Goal: Task Accomplishment & Management: Manage account settings

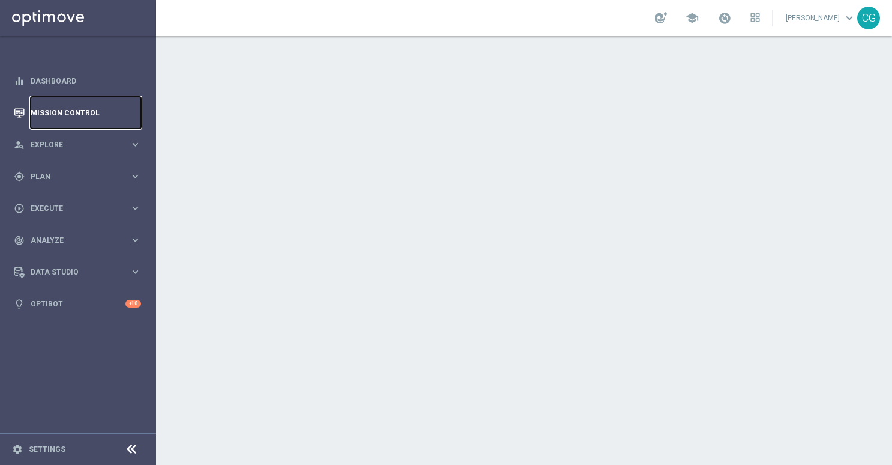
click at [57, 112] on link "Mission Control" at bounding box center [86, 113] width 110 height 32
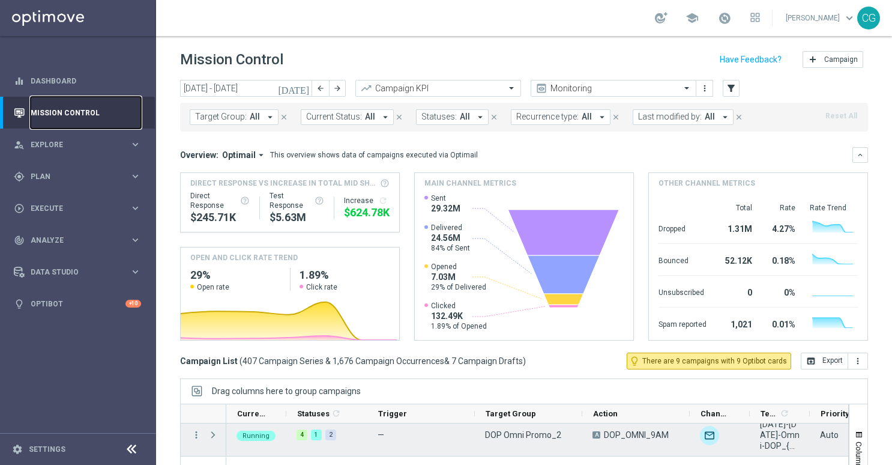
scroll to position [173, 0]
click at [212, 436] on span "Press SPACE to select this row." at bounding box center [213, 439] width 11 height 10
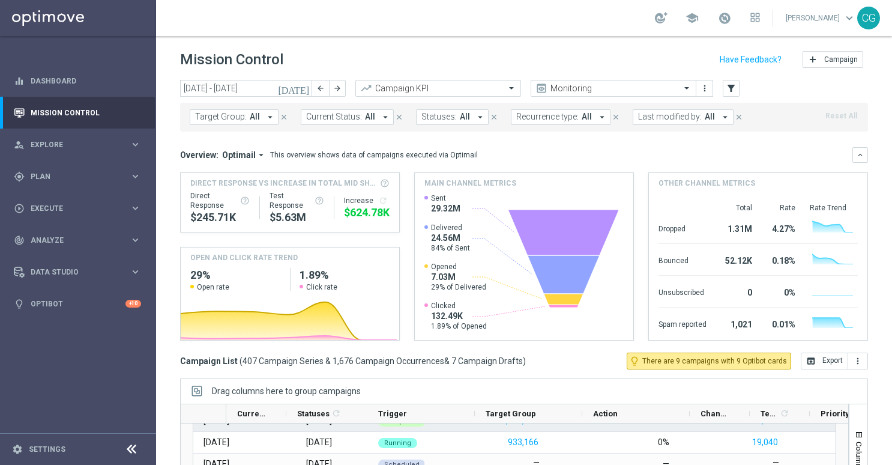
scroll to position [323, 0]
click at [82, 177] on span "Plan" at bounding box center [80, 176] width 99 height 7
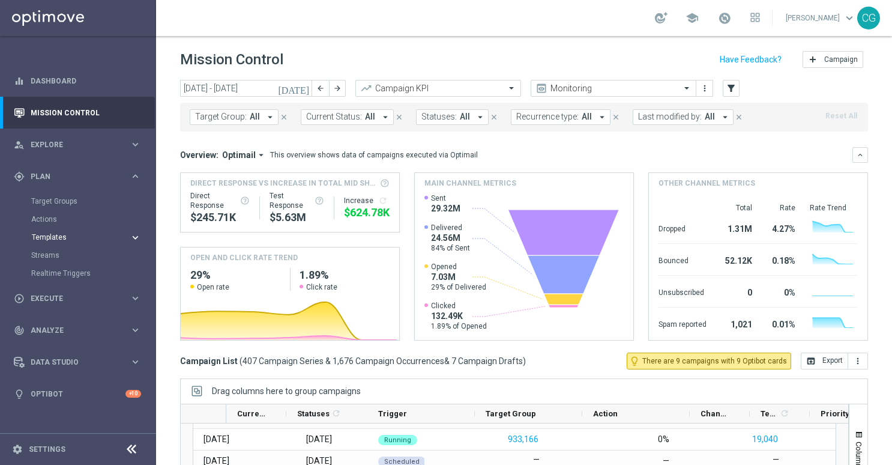
click at [73, 240] on span "Templates" at bounding box center [75, 236] width 86 height 7
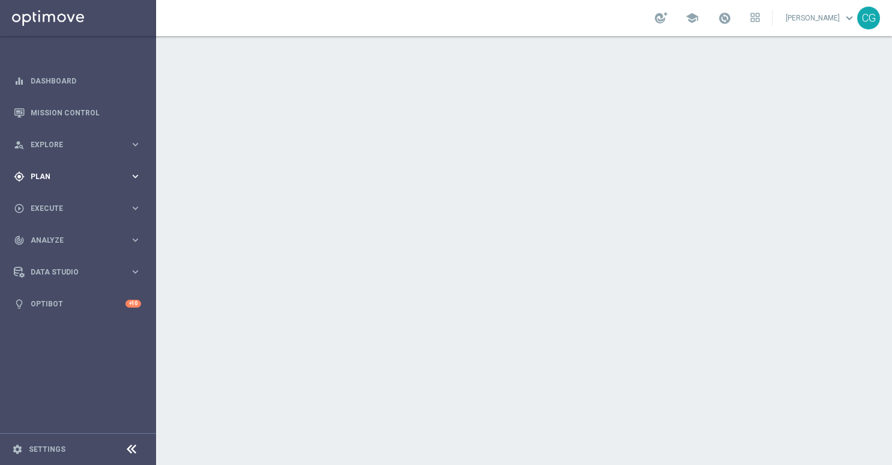
click at [59, 176] on span "Plan" at bounding box center [80, 176] width 99 height 7
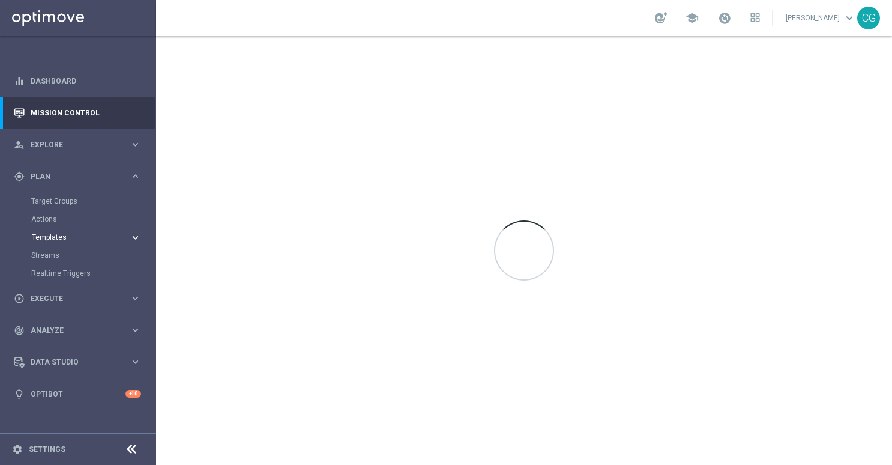
click at [52, 234] on span "Templates" at bounding box center [75, 236] width 86 height 7
click at [47, 258] on link "Optimail" at bounding box center [81, 255] width 88 height 10
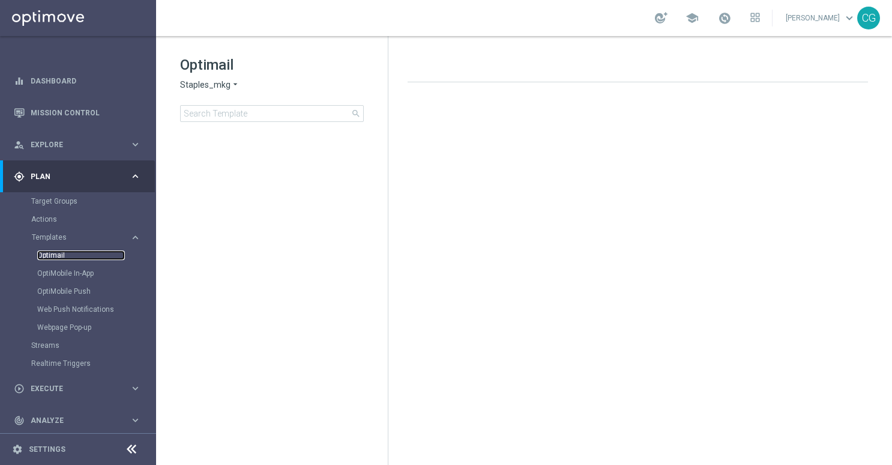
click at [47, 258] on link "Optimail" at bounding box center [81, 255] width 88 height 10
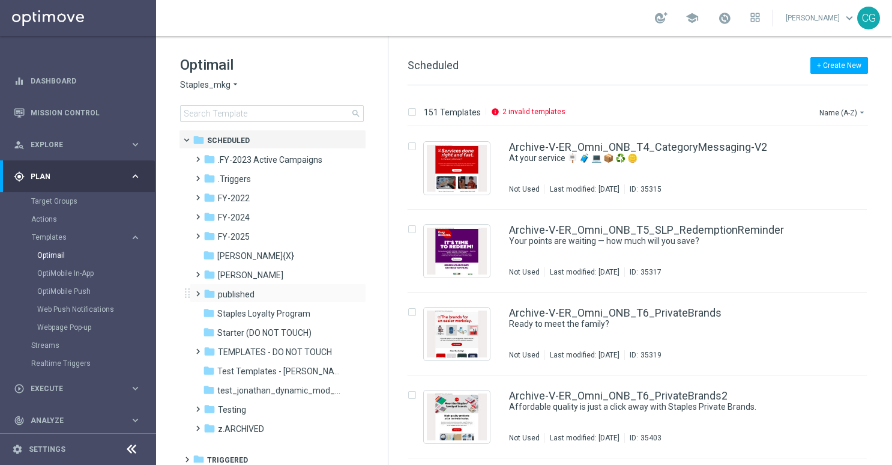
click at [197, 291] on span at bounding box center [195, 288] width 5 height 5
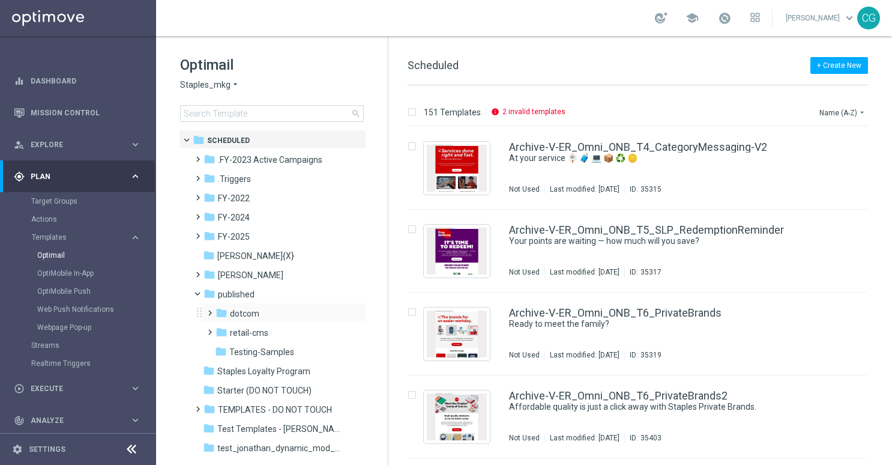
click at [209, 310] on span at bounding box center [207, 307] width 5 height 5
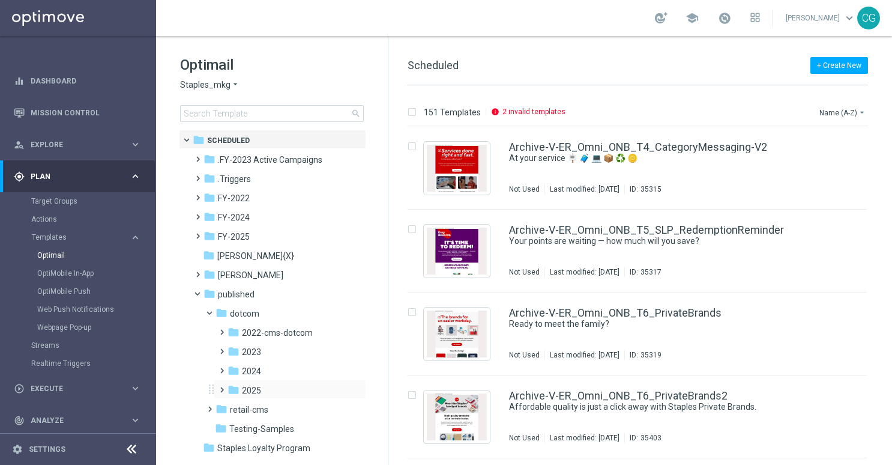
click at [222, 387] on span at bounding box center [219, 384] width 5 height 5
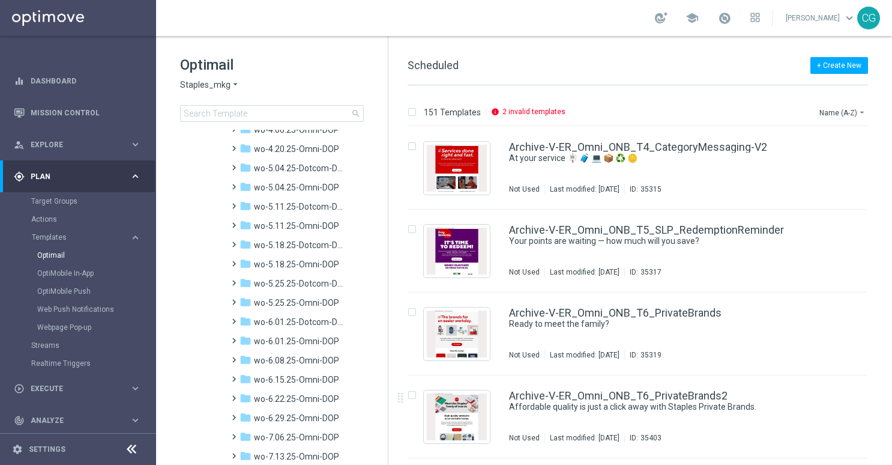
scroll to position [1178, 0]
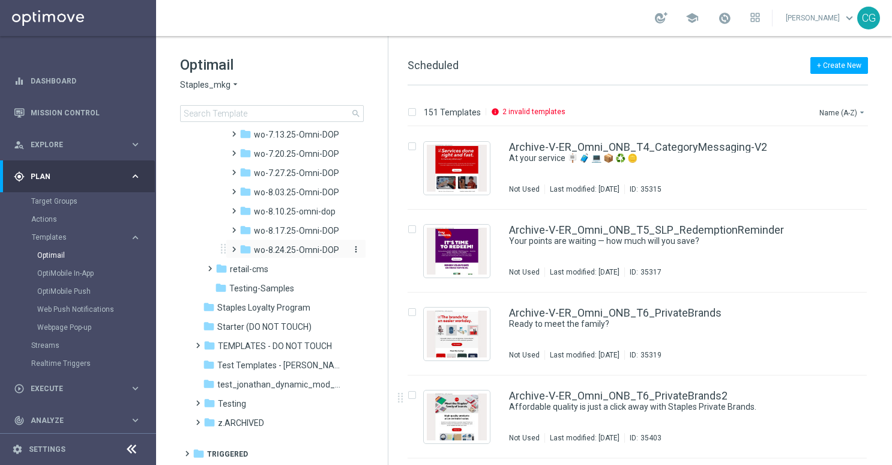
click at [266, 250] on span "wo-8.24.25-Omni-DOP" at bounding box center [296, 249] width 85 height 11
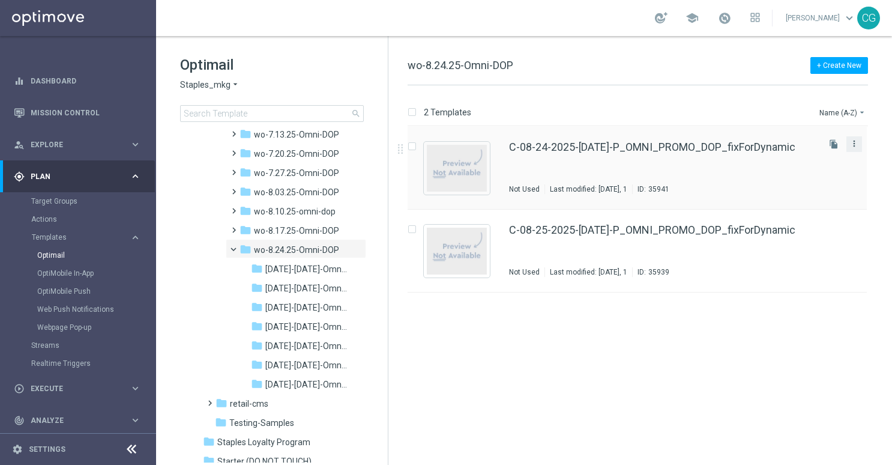
click at [858, 141] on icon "more_vert" at bounding box center [854, 144] width 10 height 10
click at [792, 156] on div "Move" at bounding box center [806, 156] width 73 height 8
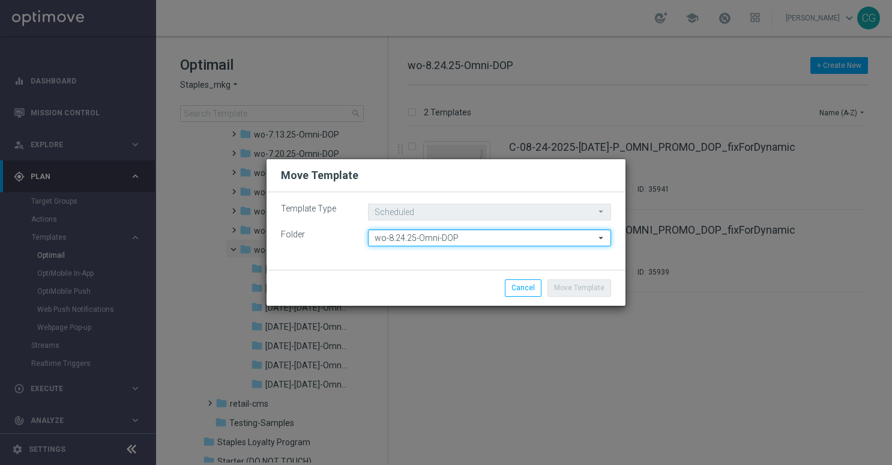
click at [460, 238] on input "wo-8.24.25-Omni-DOP" at bounding box center [489, 237] width 243 height 17
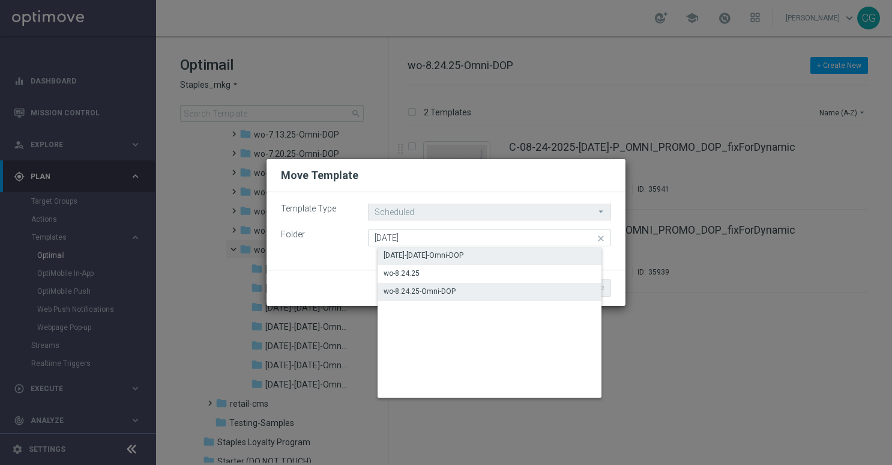
click at [455, 253] on div "[DATE]-[DATE]-Omni-DOP" at bounding box center [424, 255] width 80 height 11
type input "[DATE]-[DATE]-Omni-DOP"
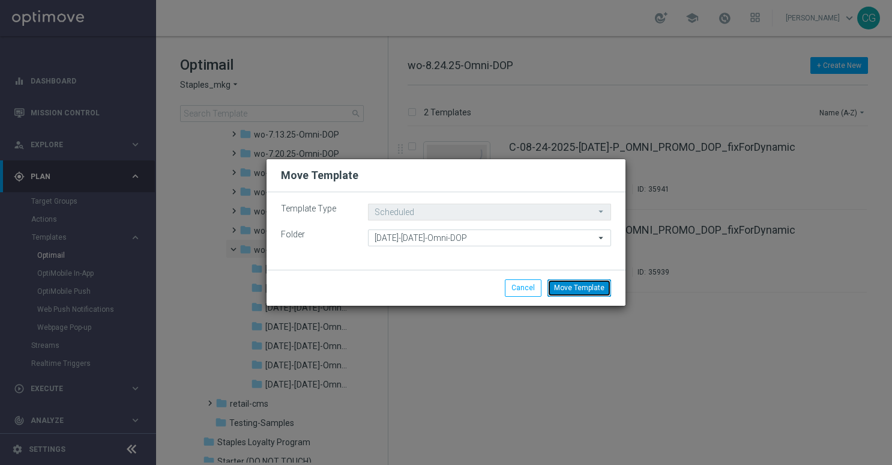
click at [582, 290] on button "Move Template" at bounding box center [579, 287] width 64 height 17
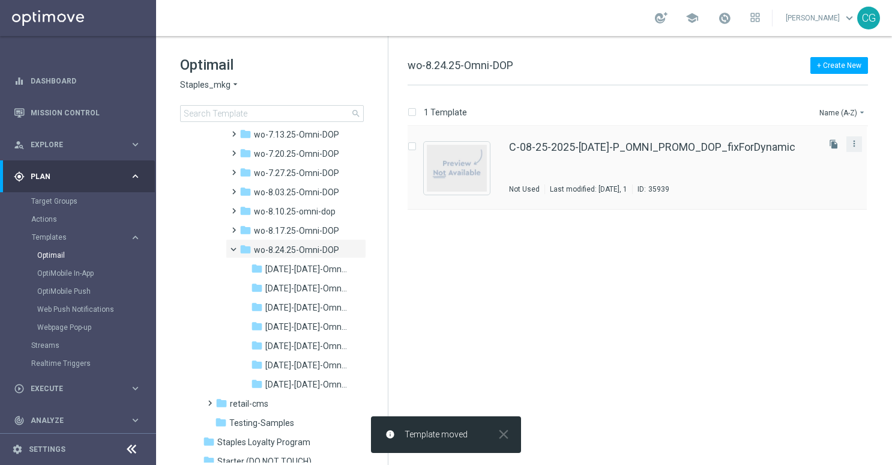
click at [855, 149] on button "more_vert" at bounding box center [854, 143] width 12 height 14
click at [800, 155] on div "Move" at bounding box center [806, 156] width 73 height 8
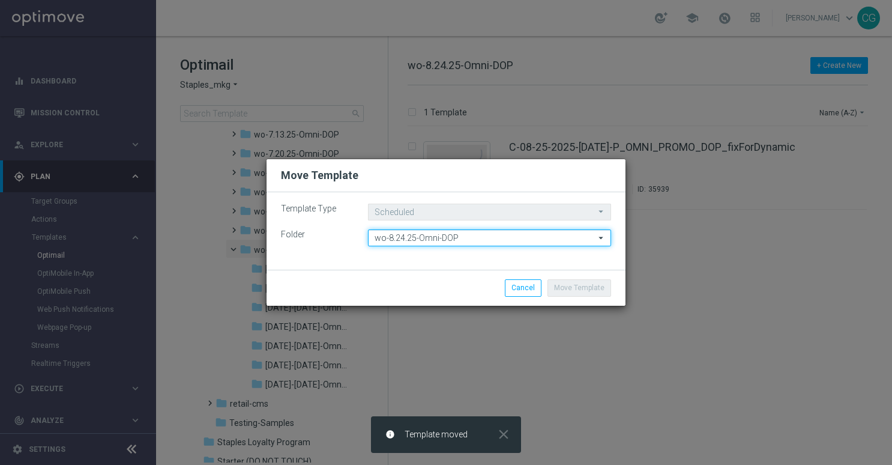
click at [534, 243] on input "wo-8.24.25-Omni-DOP" at bounding box center [489, 237] width 243 height 17
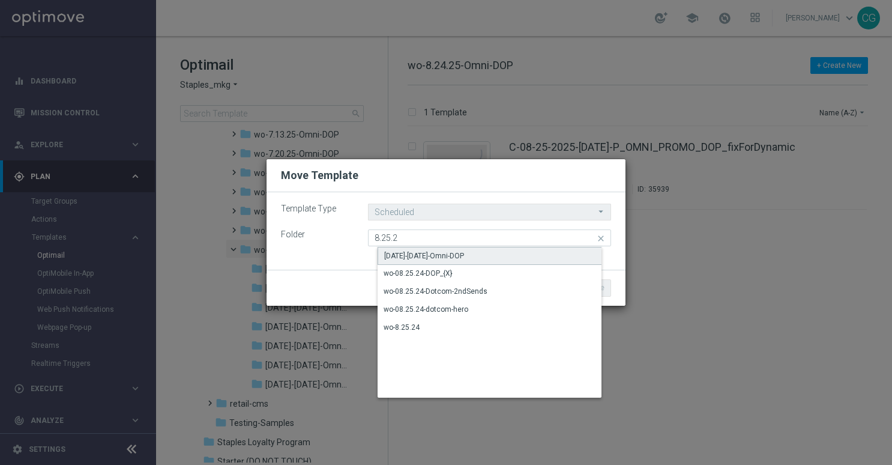
click at [527, 250] on div "[DATE]-[DATE]-Omni-DOP" at bounding box center [500, 256] width 244 height 18
type input "[DATE]-[DATE]-Omni-DOP"
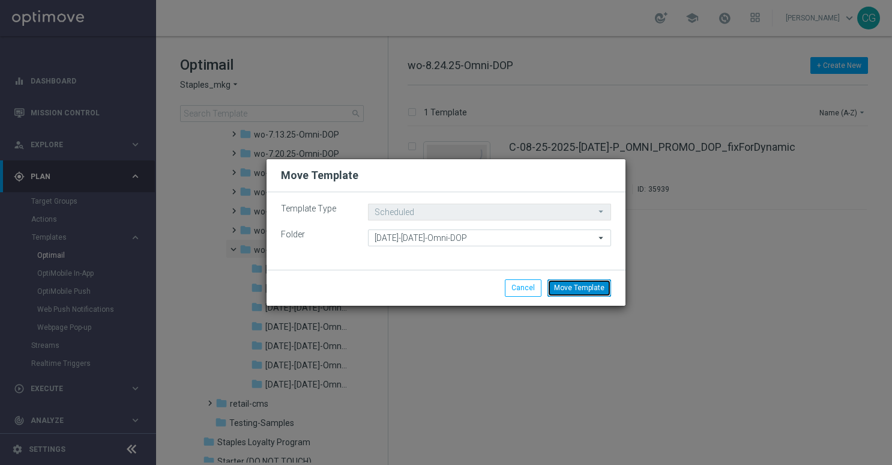
click at [574, 285] on button "Move Template" at bounding box center [579, 287] width 64 height 17
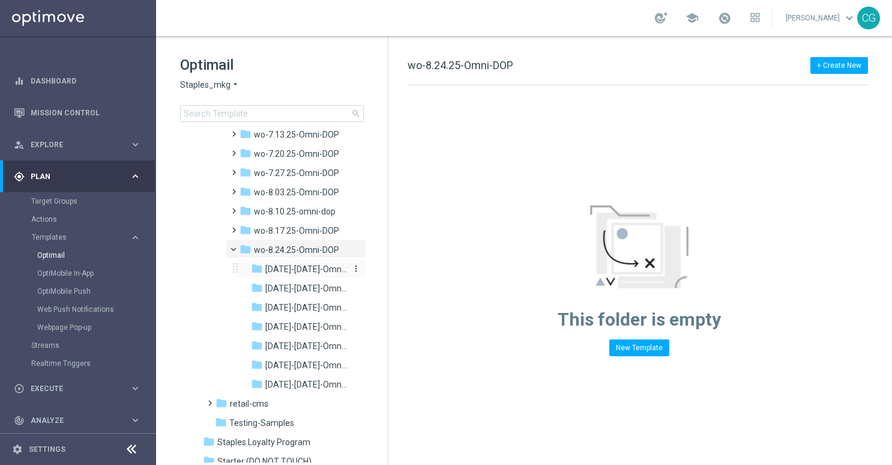
click at [328, 270] on span "[DATE]-[DATE]-Omni-DOP" at bounding box center [306, 269] width 82 height 11
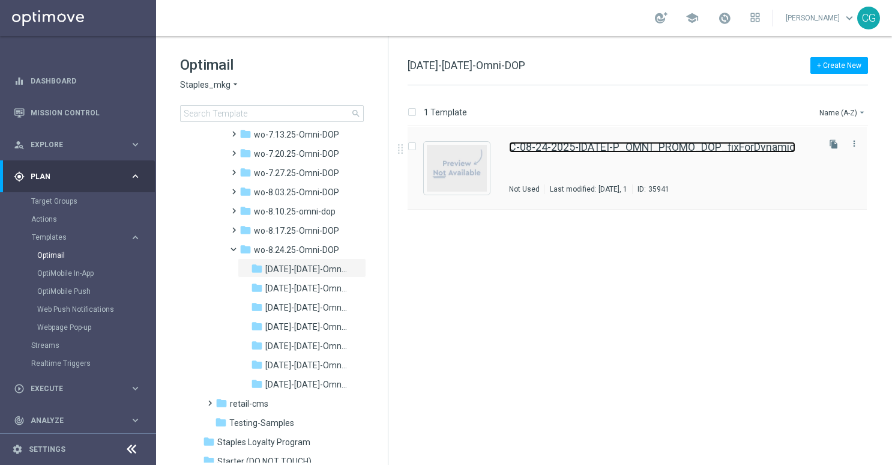
click at [598, 148] on link "C-08-24-2025-[DATE]-P_OMNI_PROMO_DOP_fixForDynamic" at bounding box center [652, 147] width 286 height 11
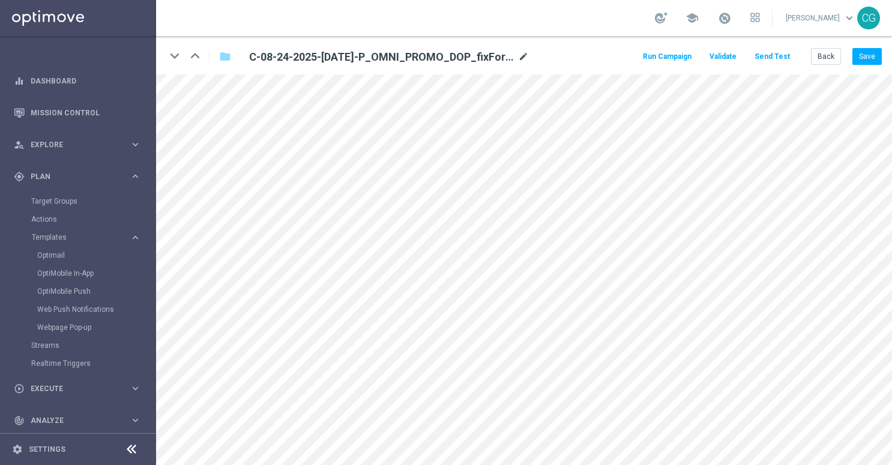
click at [521, 59] on icon "mode_edit" at bounding box center [523, 57] width 11 height 14
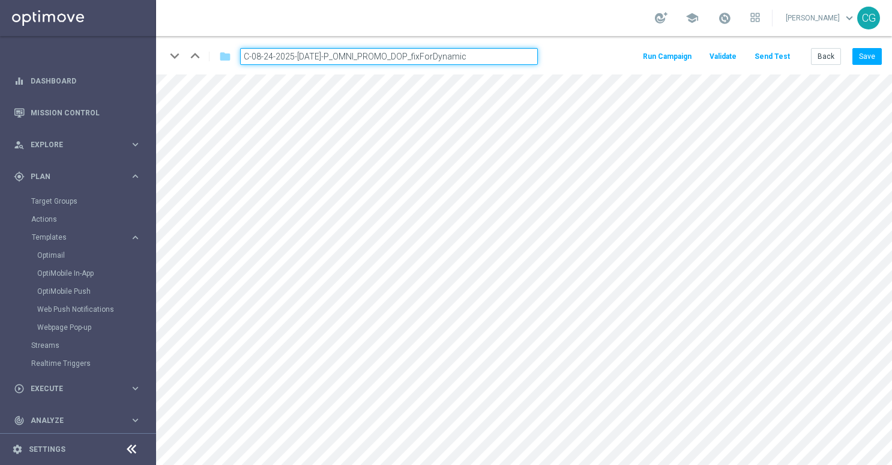
click at [492, 55] on input "C-08-24-2025-[DATE]-P_OMNI_PROMO_DOP_fixForDynamic" at bounding box center [389, 56] width 298 height 17
drag, startPoint x: 486, startPoint y: 53, endPoint x: 409, endPoint y: 56, distance: 76.9
click at [409, 56] on input "C-08-24-2025-[DATE]-P_OMNI_PROMO_DOP_fixForDynamic" at bounding box center [389, 56] width 298 height 17
type input "C-08-24-2025-[DATE]-P_OMNI_PROMO_DOP"
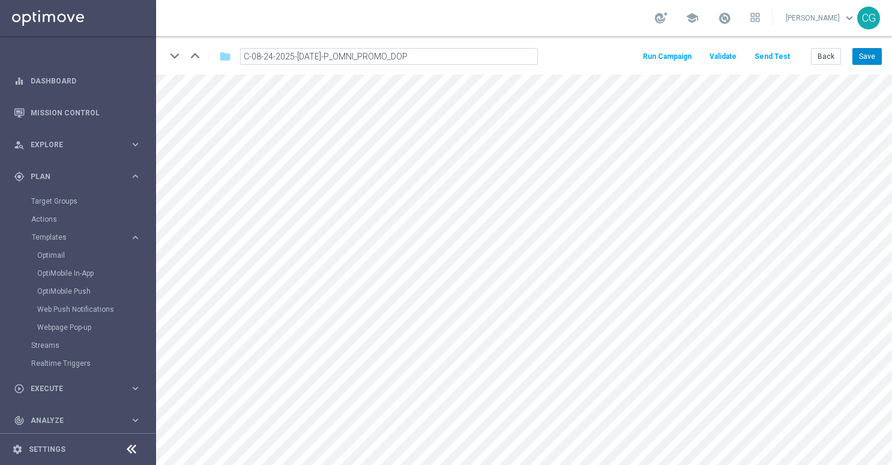
click at [863, 55] on button "Save" at bounding box center [866, 56] width 29 height 17
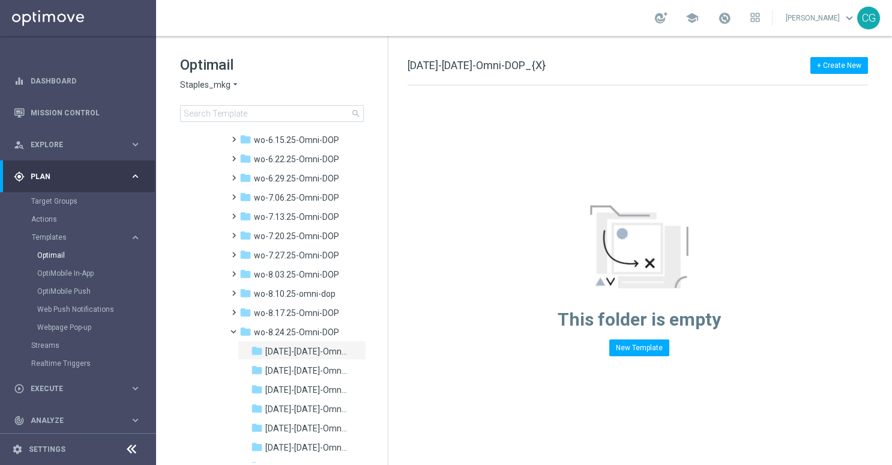
scroll to position [1312, 0]
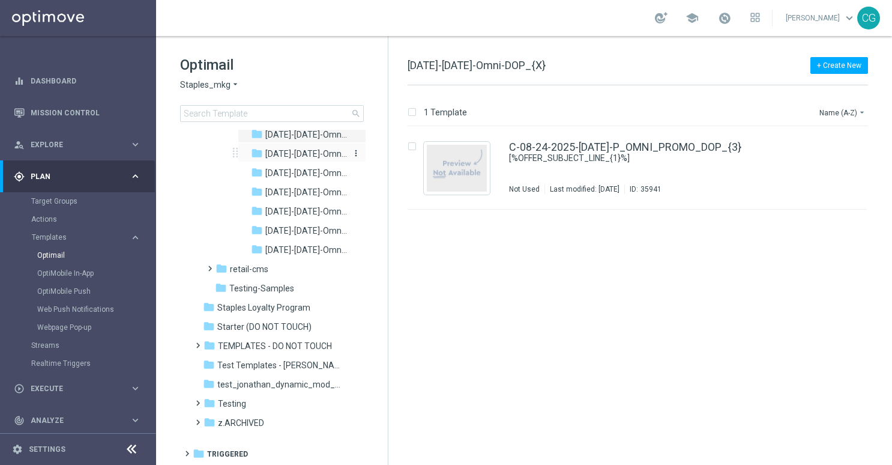
click at [285, 151] on span "[DATE]-[DATE]-Omni-DOP" at bounding box center [306, 153] width 82 height 11
click at [624, 158] on div "C-08-25-2025-[DATE]-P_OMNI_PROMO_DOP_fixForDynamic Not Used Last modified: [DAT…" at bounding box center [662, 168] width 307 height 52
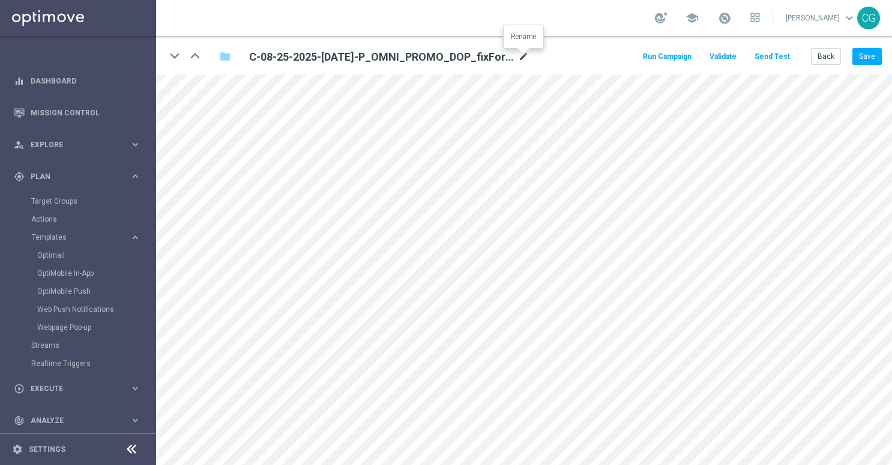
click at [525, 56] on icon "mode_edit" at bounding box center [523, 57] width 11 height 14
click at [499, 56] on input "C-08-25-2025-[DATE]-P_OMNI_PROMO_DOP_fixForDynamic" at bounding box center [389, 56] width 298 height 17
drag, startPoint x: 496, startPoint y: 58, endPoint x: 413, endPoint y: 59, distance: 83.4
click at [413, 59] on input "C-08-25-2025-[DATE]-P_OMNI_PROMO_DOP_fixForDynamic" at bounding box center [389, 56] width 298 height 17
type input "C-08-25-2025-[DATE]-P_OMNI_PROMO_DOP"
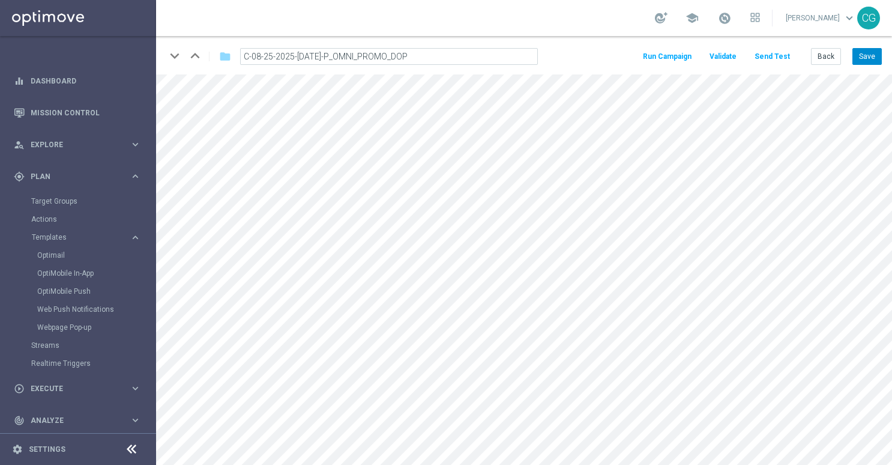
click at [867, 58] on button "Save" at bounding box center [866, 56] width 29 height 17
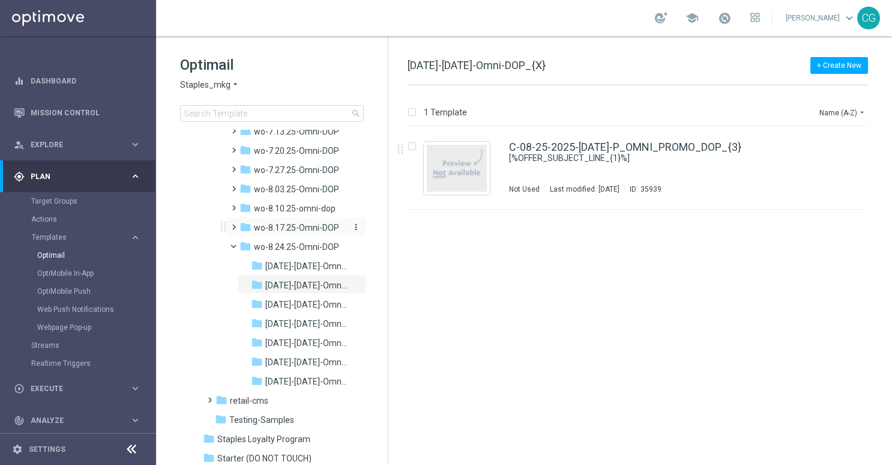
scroll to position [1178, 0]
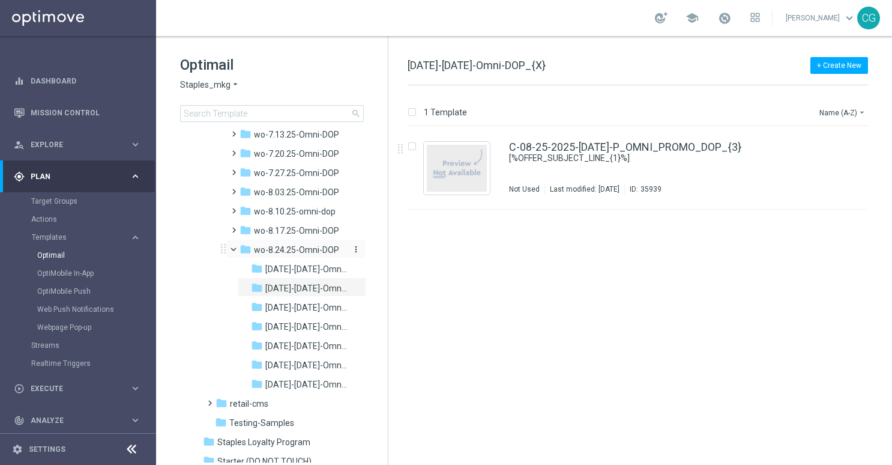
click at [291, 248] on span "wo-8.24.25-Omni-DOP" at bounding box center [296, 249] width 85 height 11
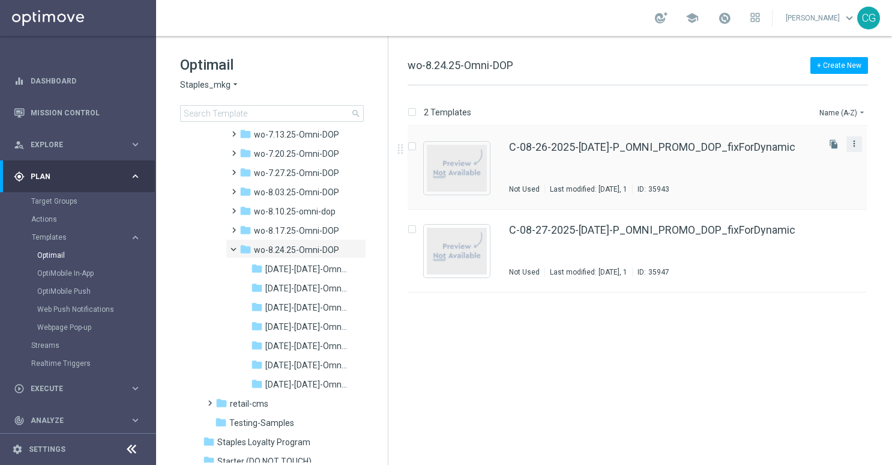
click at [855, 143] on icon "more_vert" at bounding box center [854, 144] width 10 height 10
click at [770, 152] on div "send" at bounding box center [761, 156] width 18 height 8
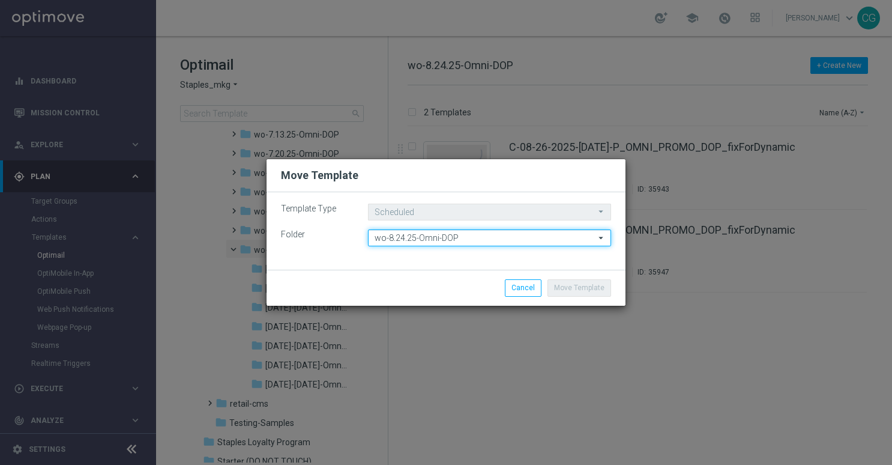
click at [429, 241] on input "wo-8.24.25-Omni-DOP" at bounding box center [489, 237] width 243 height 17
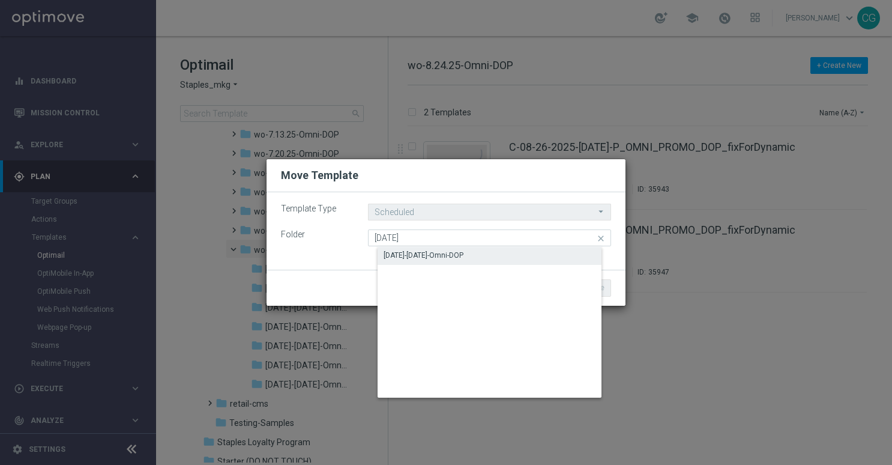
click at [424, 256] on div "[DATE]-[DATE]-Omni-DOP" at bounding box center [424, 255] width 80 height 11
type input "[DATE]-[DATE]-Omni-DOP"
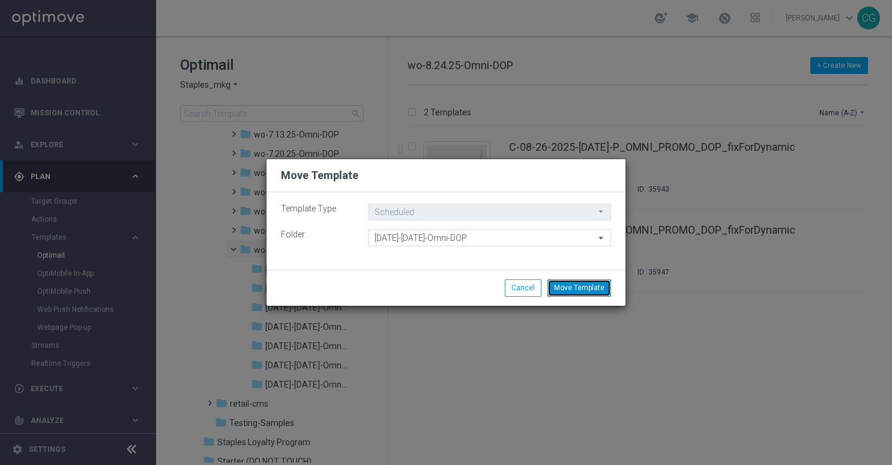
click at [581, 287] on button "Move Template" at bounding box center [579, 287] width 64 height 17
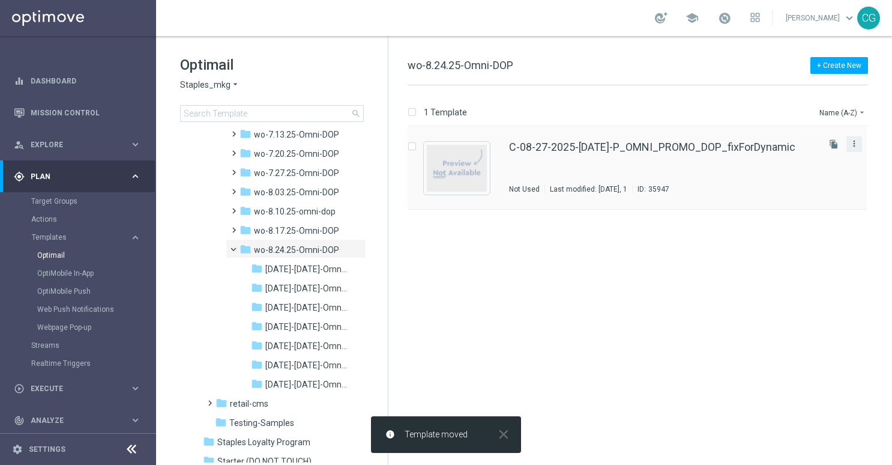
click at [854, 144] on icon "more_vert" at bounding box center [854, 144] width 10 height 10
click at [768, 154] on div "send" at bounding box center [761, 156] width 18 height 8
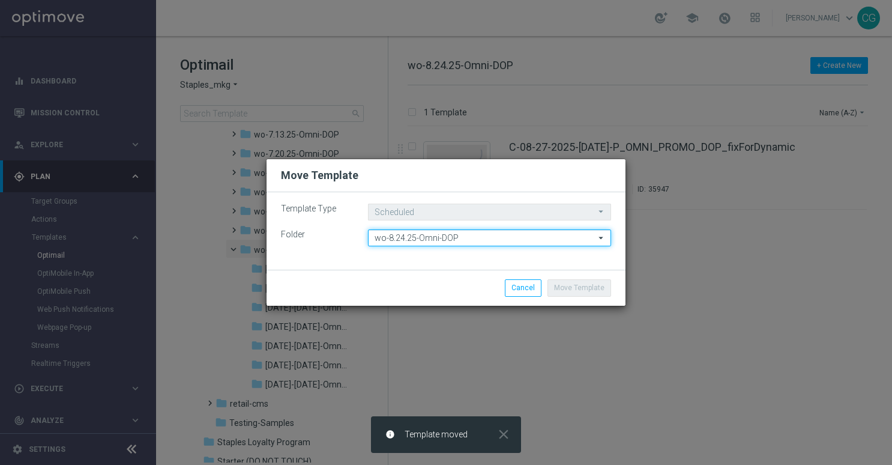
click at [441, 240] on input "wo-8.24.25-Omni-DOP" at bounding box center [489, 237] width 243 height 17
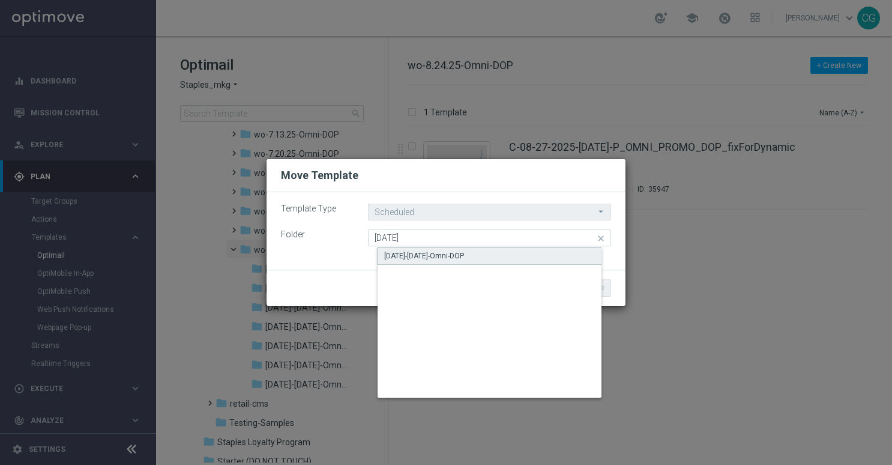
click at [436, 253] on div "[DATE]-[DATE]-Omni-DOP" at bounding box center [424, 255] width 80 height 11
type input "[DATE]-[DATE]-Omni-DOP"
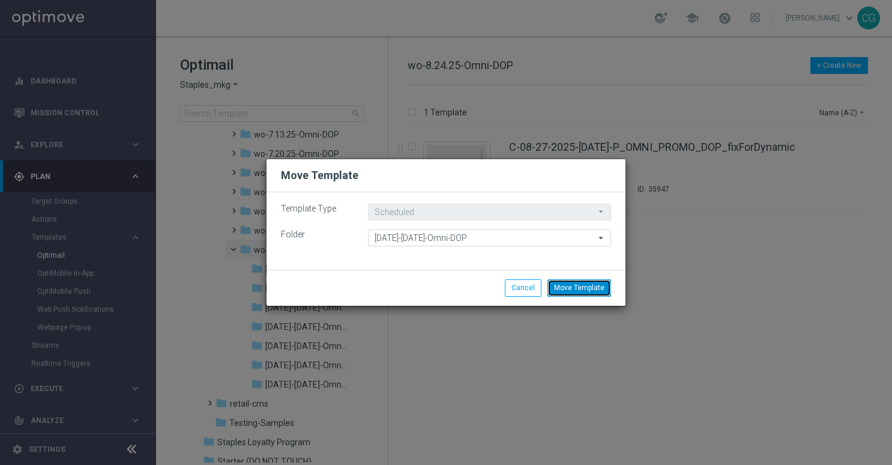
click at [589, 285] on button "Move Template" at bounding box center [579, 287] width 64 height 17
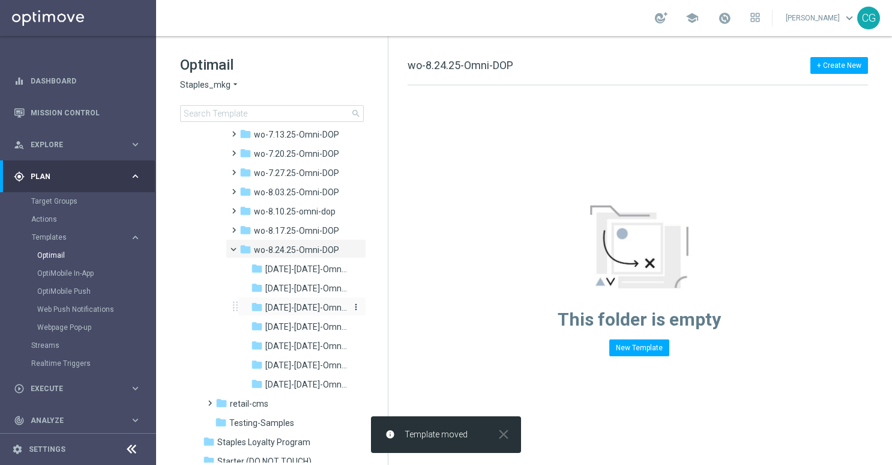
click at [295, 311] on span "[DATE]-[DATE]-Omni-DOP" at bounding box center [306, 307] width 82 height 11
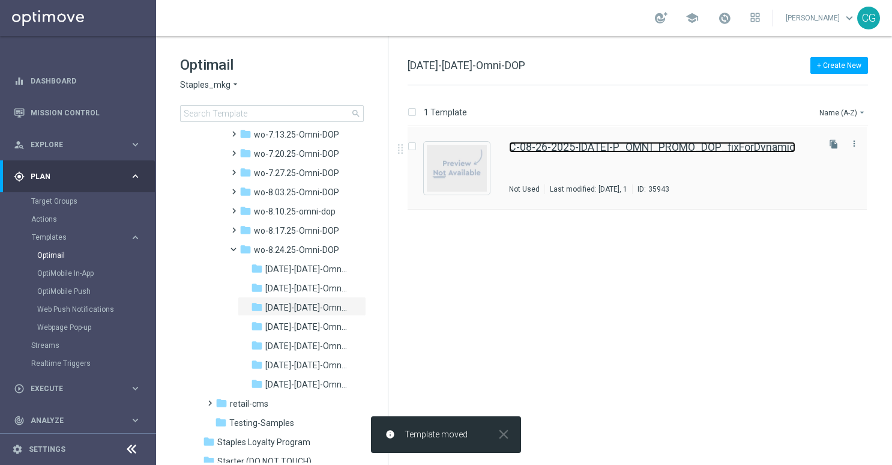
click at [597, 142] on link "C-08-26-2025-[DATE]-P_OMNI_PROMO_DOP_fixForDynamic" at bounding box center [652, 147] width 286 height 11
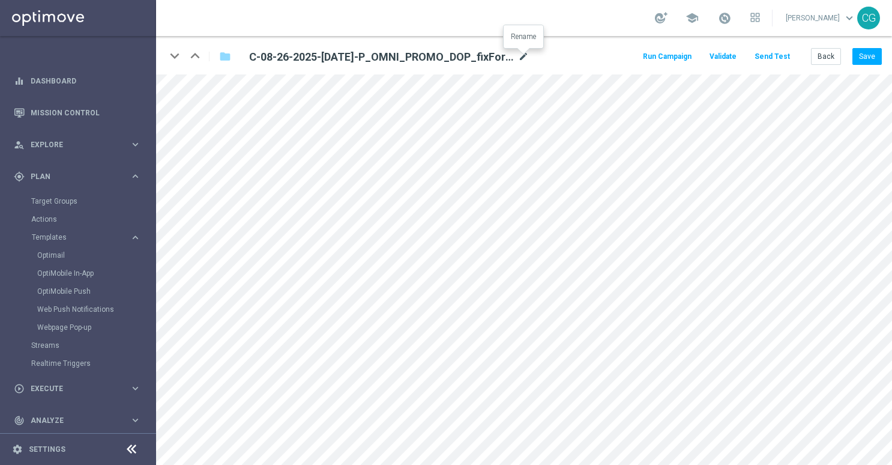
click at [522, 53] on icon "mode_edit" at bounding box center [523, 57] width 11 height 14
click at [509, 53] on input "C-08-26-2025-[DATE]-P_OMNI_PROMO_DOP_fixForDynamic" at bounding box center [389, 56] width 298 height 17
drag, startPoint x: 505, startPoint y: 56, endPoint x: 412, endPoint y: 58, distance: 93.0
click at [412, 58] on input "C-08-26-2025-[DATE]-P_OMNI_PROMO_DOP_fixForDynamic" at bounding box center [389, 56] width 298 height 17
type input "C-08-26-2025-[DATE]-P_OMNI_PROMO_DOP"
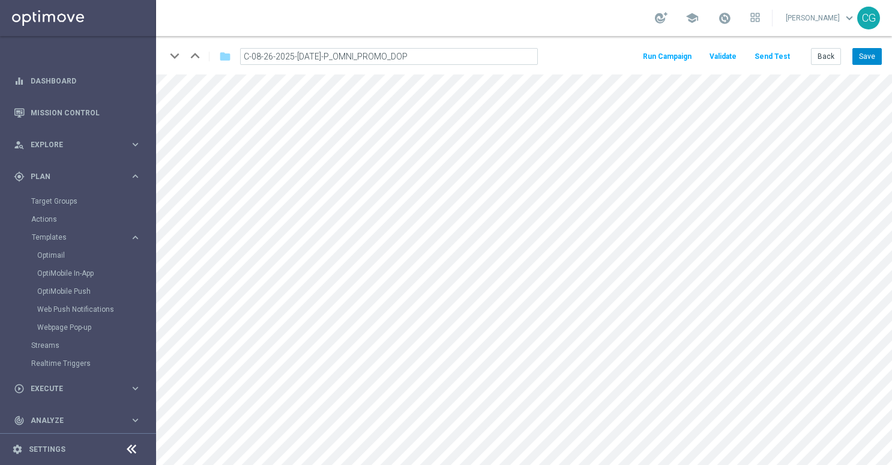
click at [861, 54] on button "Save" at bounding box center [866, 56] width 29 height 17
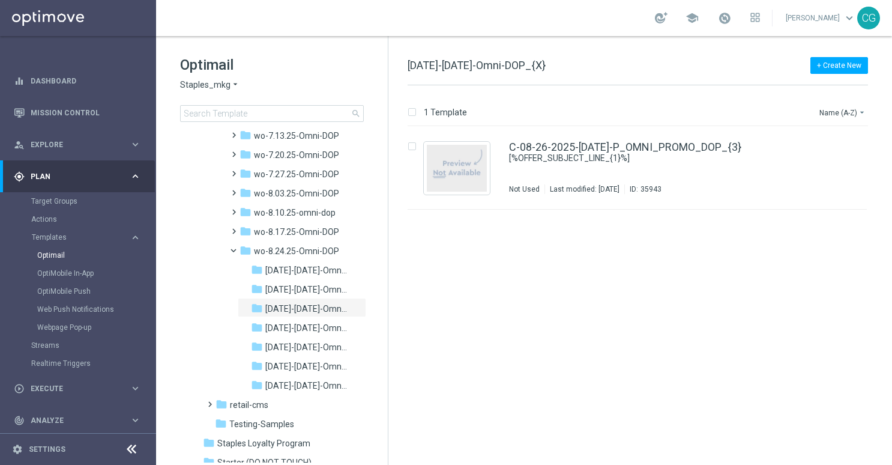
scroll to position [1312, 0]
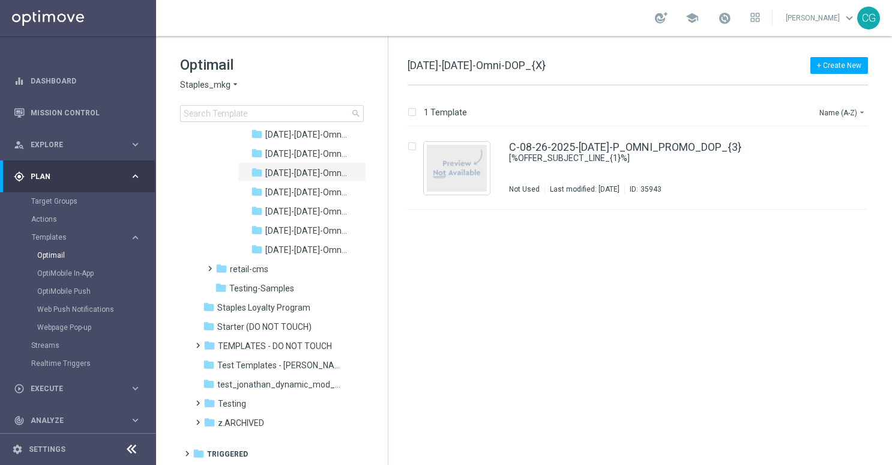
click at [294, 192] on span "[DATE]-[DATE]-Omni-DOP" at bounding box center [306, 192] width 82 height 11
click at [685, 130] on div "C-08-27-2025-[DATE]-P_OMNI_PROMO_DOP_fixForDynamic Not Used Last modified: [DAT…" at bounding box center [637, 168] width 459 height 83
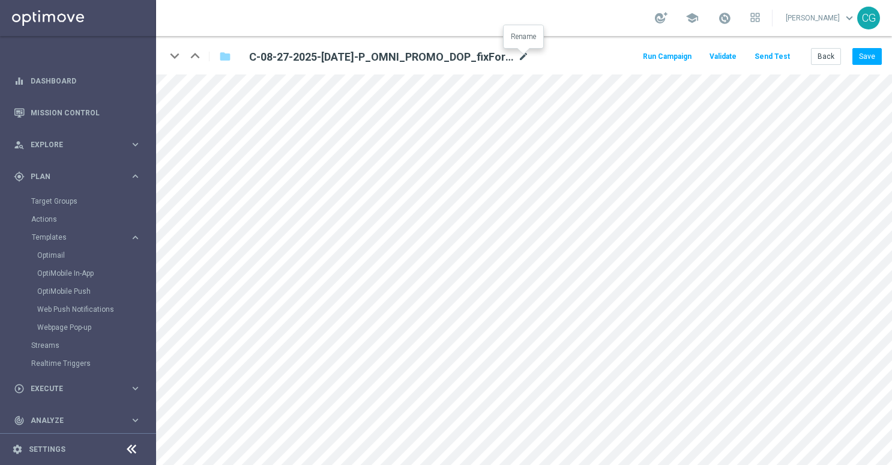
click at [524, 54] on icon "mode_edit" at bounding box center [523, 57] width 11 height 14
click at [498, 57] on input "C-08-27-2025-[DATE]-P_OMNI_PROMO_DOP_fixForDynamic" at bounding box center [389, 56] width 298 height 17
drag, startPoint x: 487, startPoint y: 56, endPoint x: 423, endPoint y: 56, distance: 64.2
click at [423, 56] on input "C-08-27-2025-[DATE]-P_OMNI_PROMO_DOP_fixForDynamic" at bounding box center [389, 56] width 298 height 17
type input "C-08-27-2025-[DATE]-P_OMNI_PROMO_DOP"
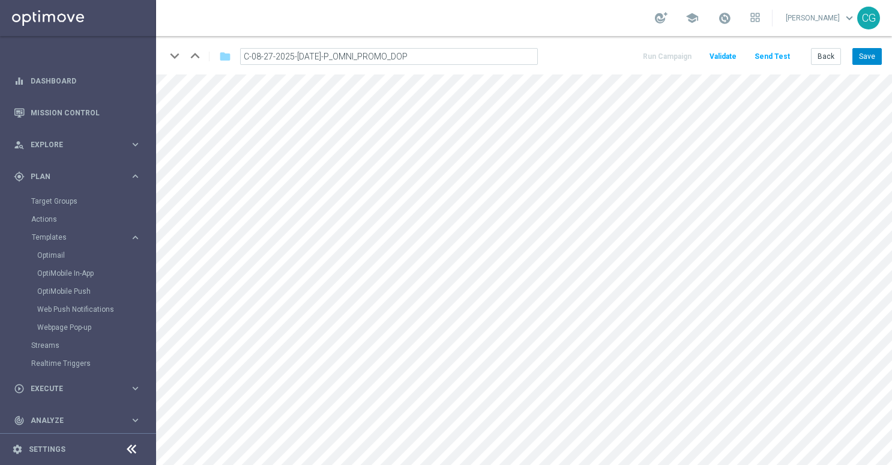
click at [868, 52] on button "Save" at bounding box center [866, 56] width 29 height 17
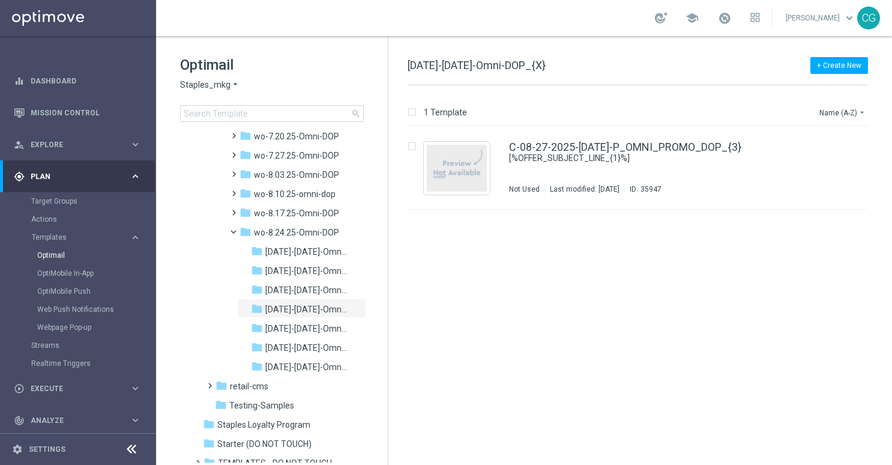
scroll to position [1172, 0]
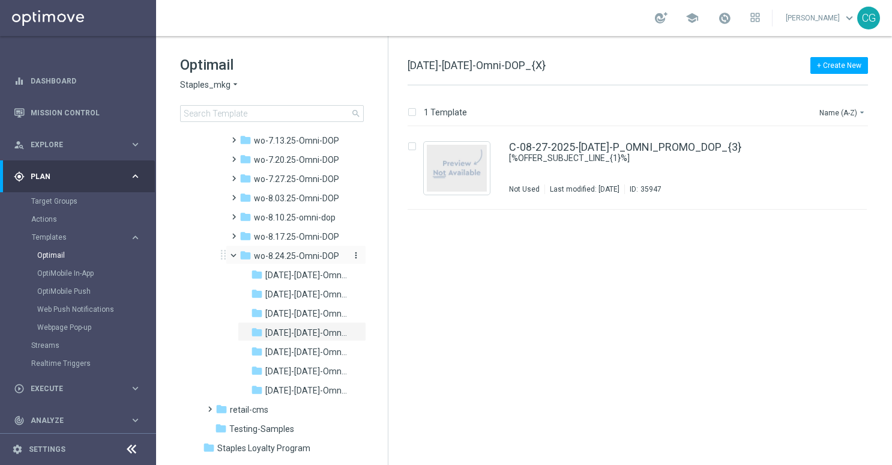
click at [307, 253] on span "wo-8.24.25-Omni-DOP" at bounding box center [296, 255] width 85 height 11
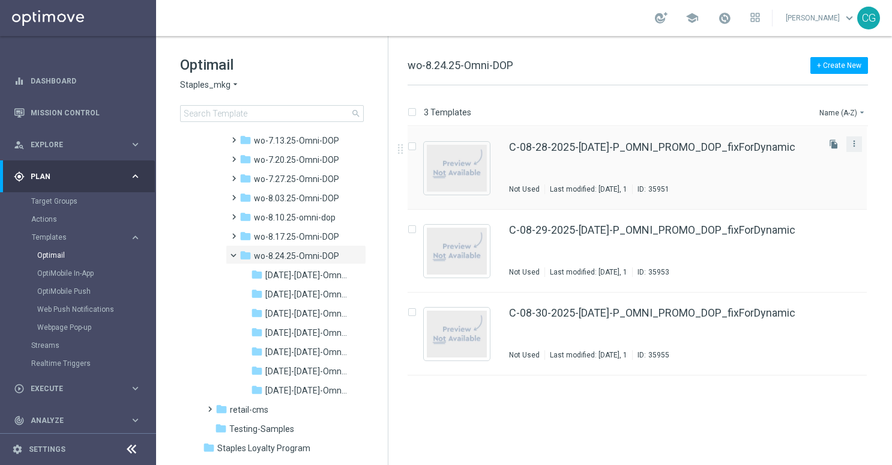
click at [860, 142] on div "more_vert" at bounding box center [854, 144] width 16 height 16
click at [854, 140] on icon "more_vert" at bounding box center [854, 144] width 10 height 10
click at [798, 151] on div "send Move" at bounding box center [800, 156] width 96 height 17
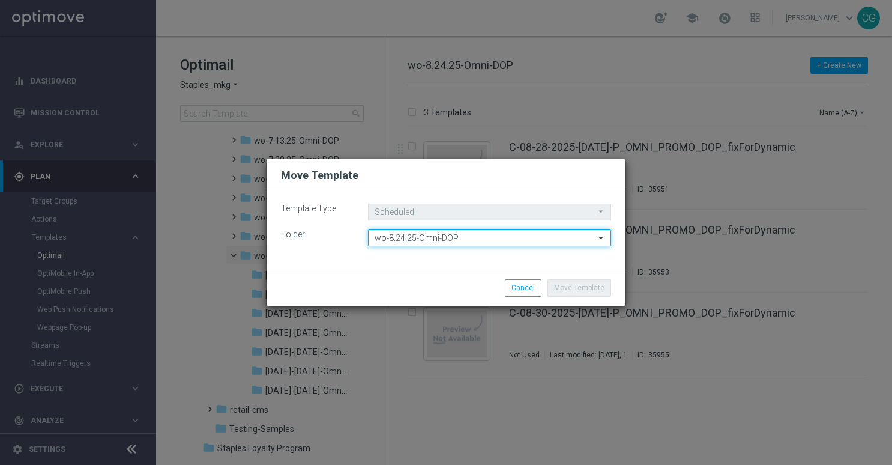
click at [550, 237] on input "wo-8.24.25-Omni-DOP" at bounding box center [489, 237] width 243 height 17
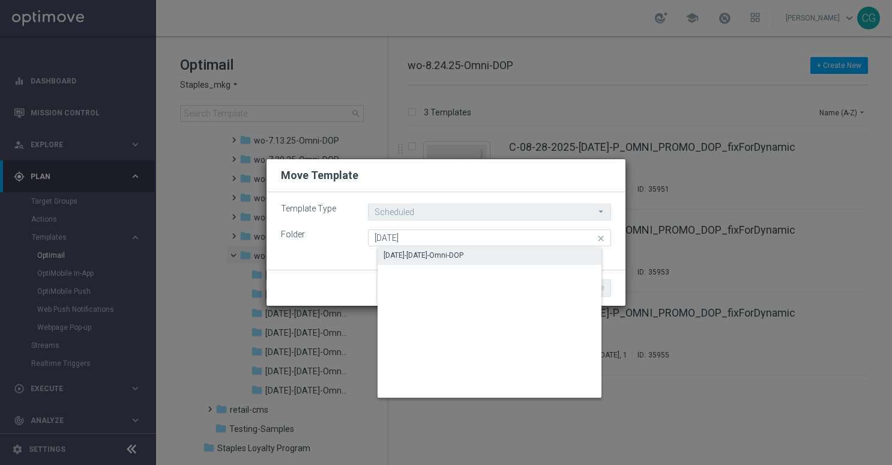
click at [528, 255] on div "[DATE]-[DATE]-Omni-DOP" at bounding box center [500, 255] width 244 height 17
type input "[DATE]-[DATE]-Omni-DOP"
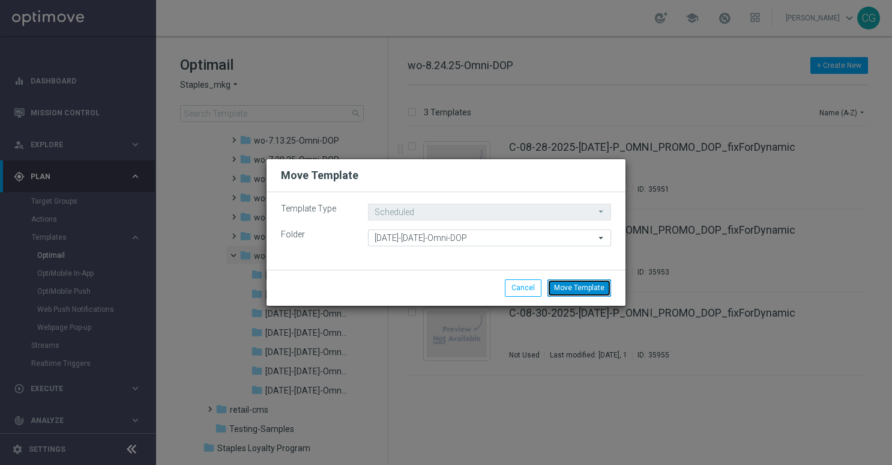
click at [591, 291] on button "Move Template" at bounding box center [579, 287] width 64 height 17
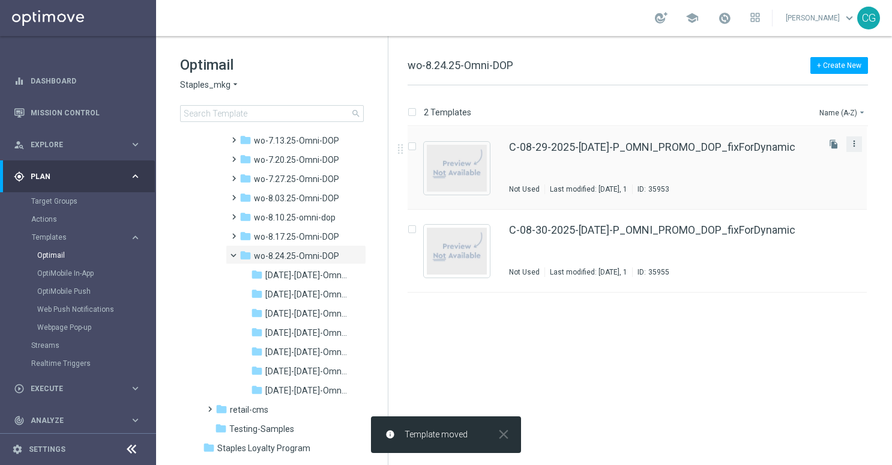
click at [857, 144] on icon "more_vert" at bounding box center [854, 144] width 10 height 10
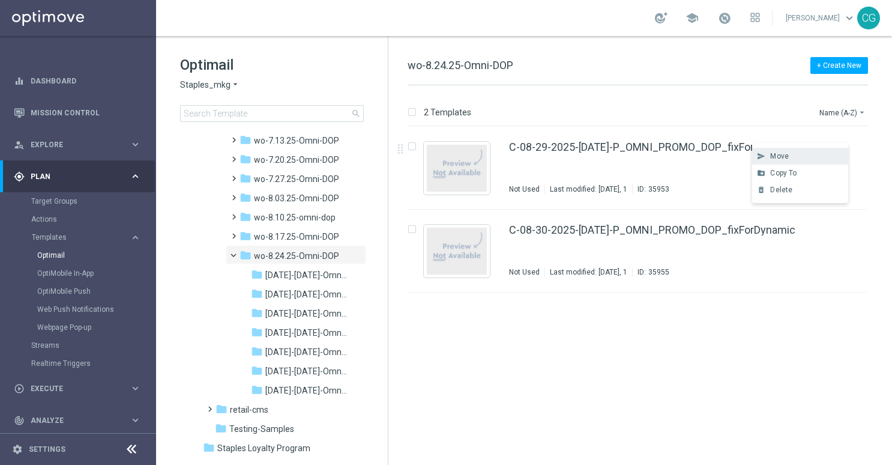
click at [825, 154] on div "Move" at bounding box center [806, 156] width 73 height 8
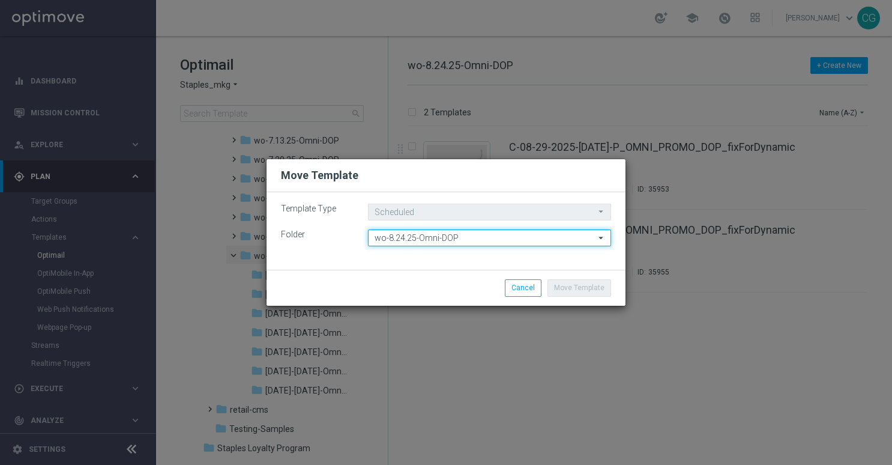
click at [515, 232] on input "wo-8.24.25-Omni-DOP" at bounding box center [489, 237] width 243 height 17
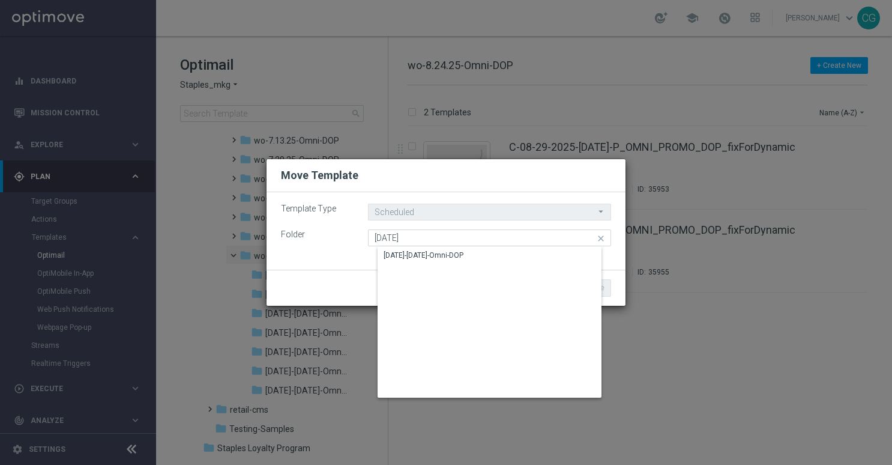
click at [508, 249] on div "[DATE]-[DATE]-Omni-DOP" at bounding box center [500, 255] width 244 height 17
type input "[DATE]-[DATE]-Omni-DOP"
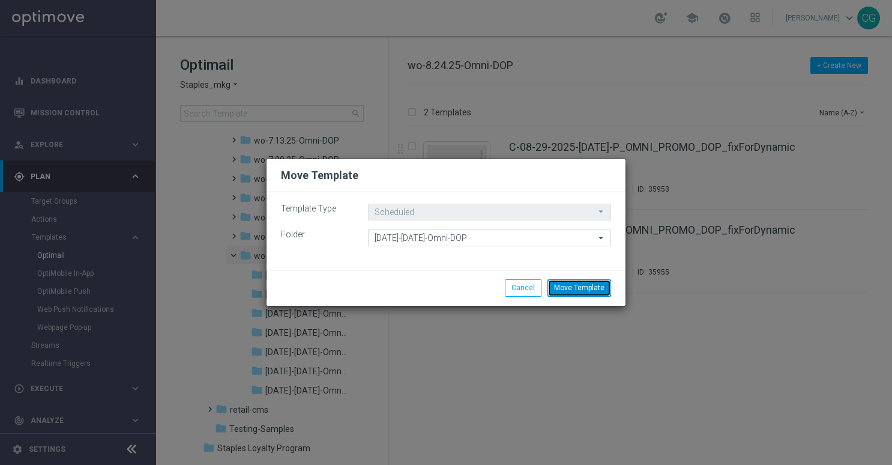
click at [579, 288] on button "Move Template" at bounding box center [579, 287] width 64 height 17
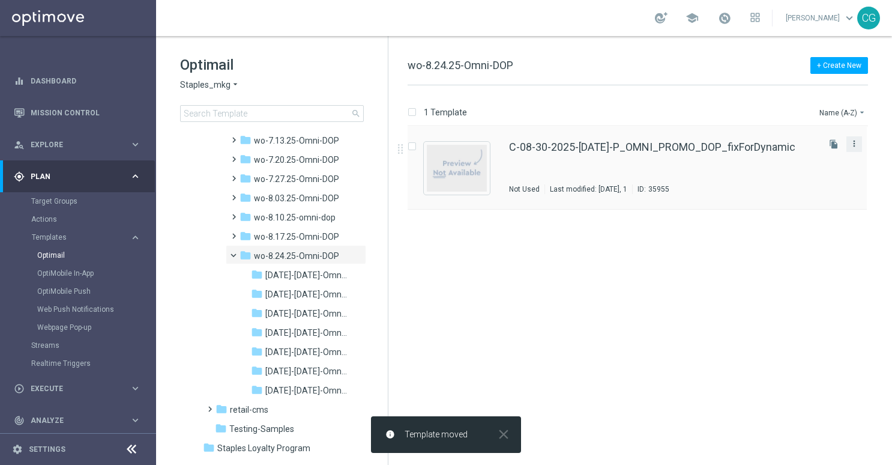
click at [858, 143] on icon "more_vert" at bounding box center [854, 144] width 10 height 10
click at [779, 157] on span "Move" at bounding box center [779, 156] width 19 height 8
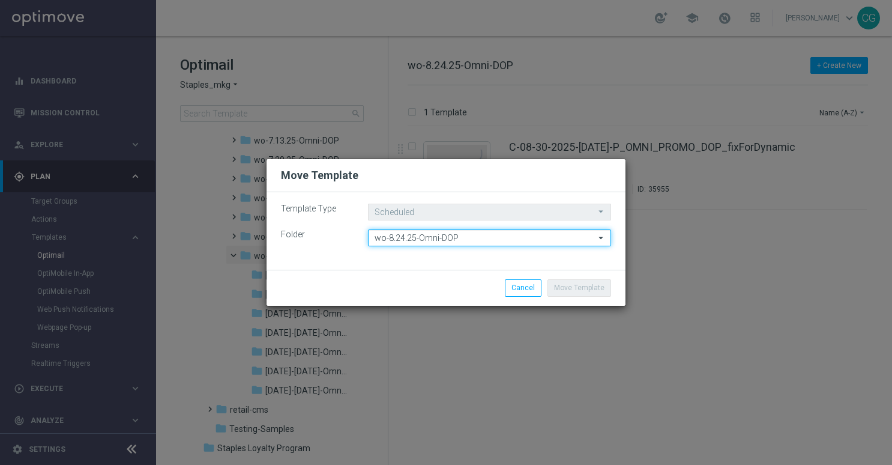
click at [511, 244] on input "wo-8.24.25-Omni-DOP" at bounding box center [489, 237] width 243 height 17
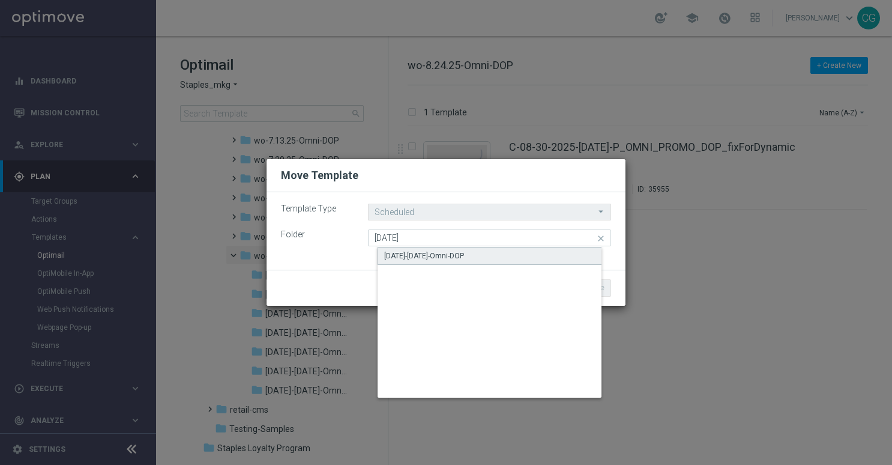
click at [506, 253] on div "[DATE]-[DATE]-Omni-DOP" at bounding box center [500, 256] width 244 height 18
type input "[DATE]-[DATE]-Omni-DOP"
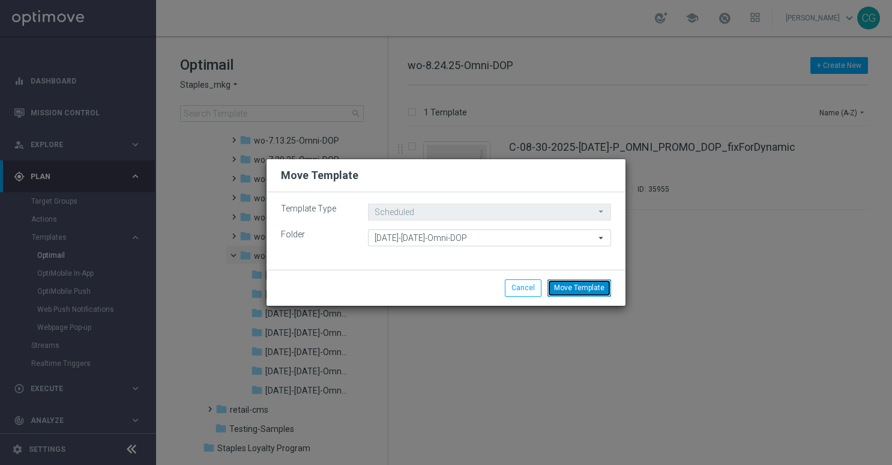
click at [571, 282] on button "Move Template" at bounding box center [579, 287] width 64 height 17
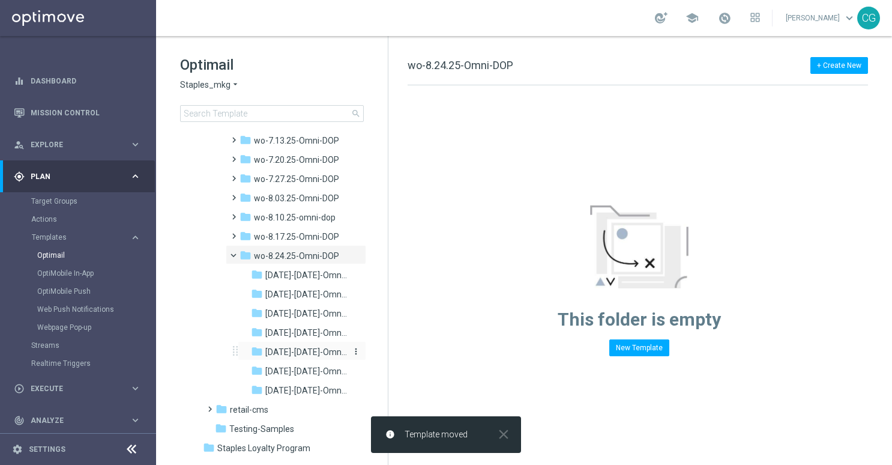
click at [302, 357] on div "folder [DATE]-[DATE]-[GEOGRAPHIC_DATA]-DOP" at bounding box center [300, 352] width 98 height 14
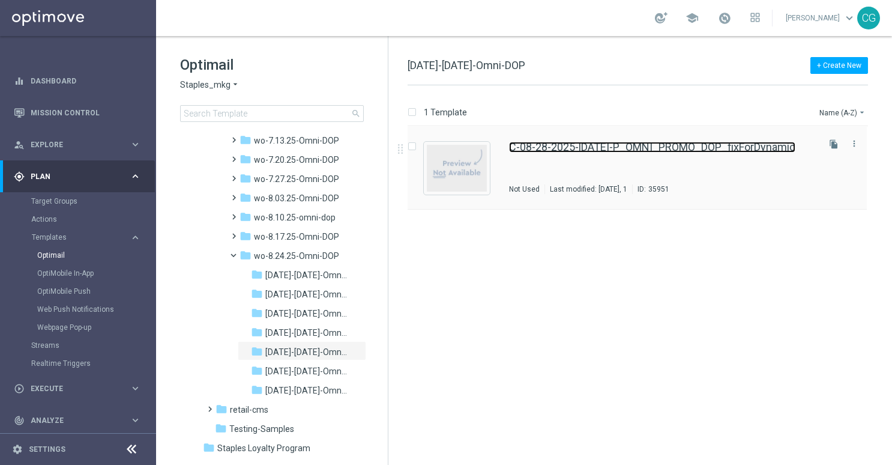
click at [695, 145] on link "C-08-28-2025-[DATE]-P_OMNI_PROMO_DOP_fixForDynamic" at bounding box center [652, 147] width 286 height 11
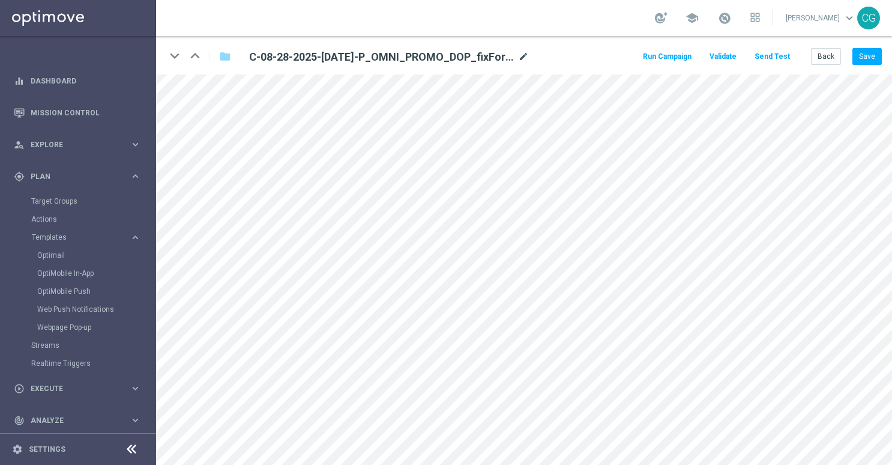
click at [518, 56] on icon "mode_edit" at bounding box center [523, 57] width 11 height 14
click at [510, 59] on input "C-08-28-2025-[DATE]-P_OMNI_PROMO_DOP_fixForDynamic" at bounding box center [389, 56] width 298 height 17
drag, startPoint x: 503, startPoint y: 59, endPoint x: 419, endPoint y: 65, distance: 84.3
click at [419, 65] on input-edit "C-08-28-2025-[DATE]-P_OMNI_PROMO_DOP_fixForDynamic" at bounding box center [389, 57] width 298 height 18
type input "C-08-28-2025-[DATE]-P_OMNI_PROMO_DOP"
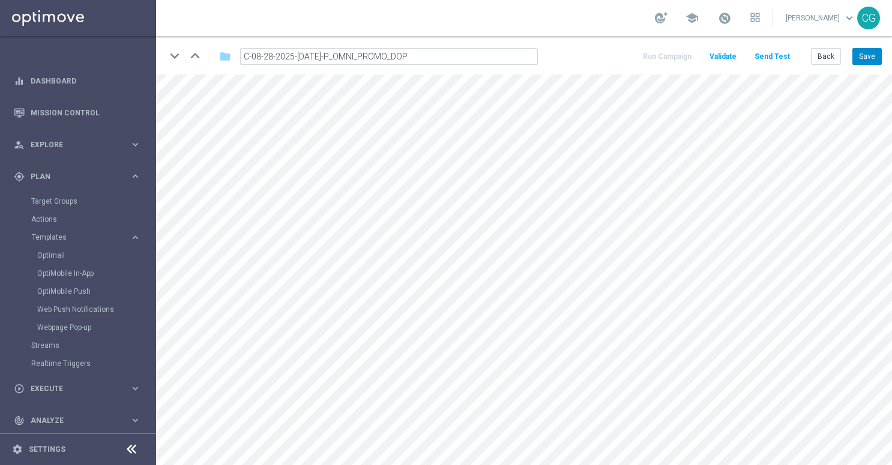
click at [855, 52] on button "Save" at bounding box center [866, 56] width 29 height 17
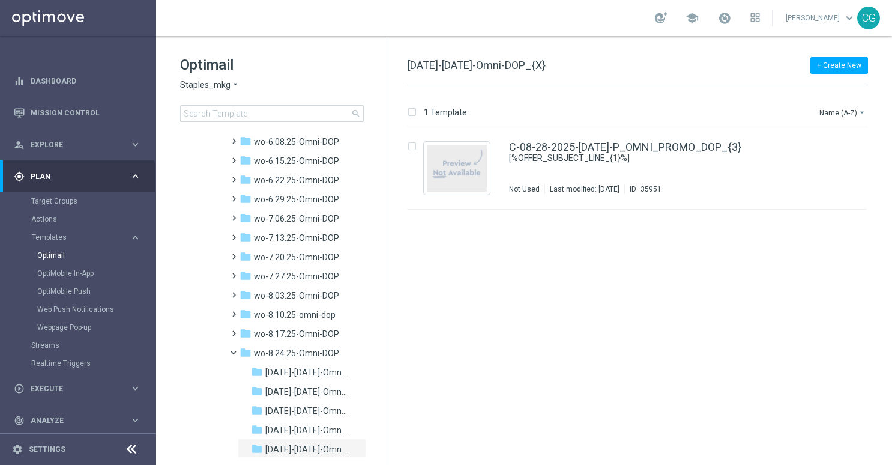
scroll to position [1312, 0]
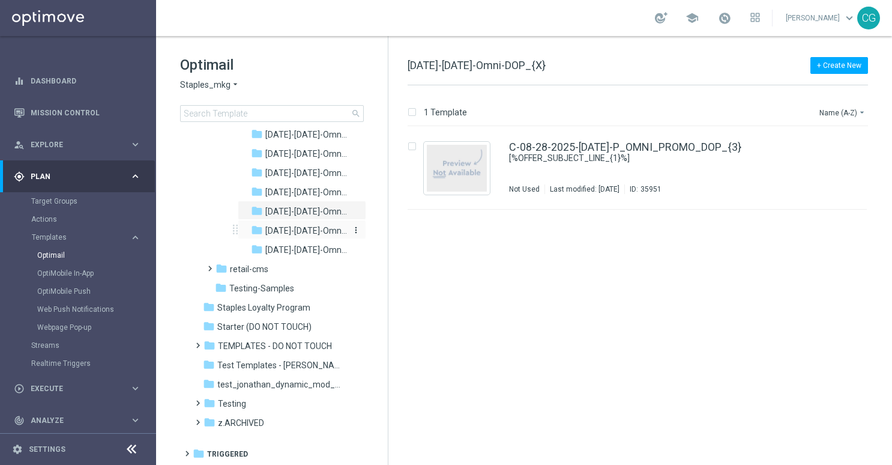
click at [311, 233] on span "[DATE]-[DATE]-Omni-DOP" at bounding box center [306, 230] width 82 height 11
click at [576, 132] on div "C-08-29-2025-[DATE]-P_OMNI_PROMO_DOP_fixForDynamic Not Used Last modified: [DAT…" at bounding box center [637, 168] width 459 height 83
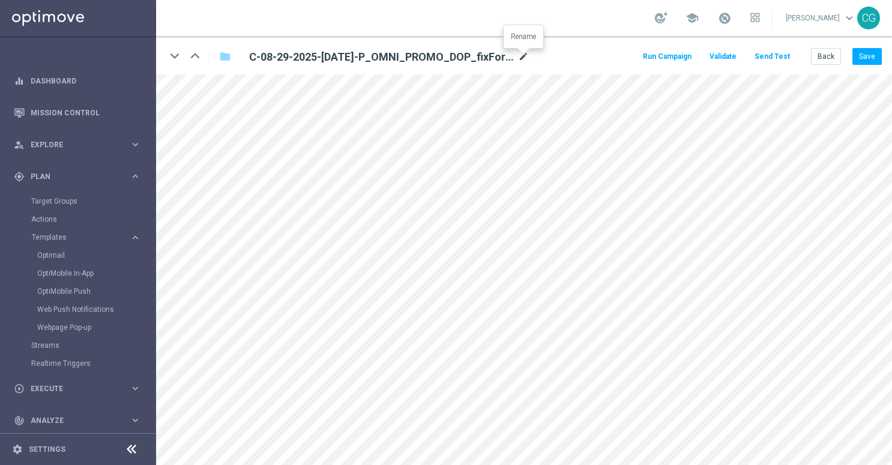
click at [522, 55] on icon "mode_edit" at bounding box center [523, 57] width 11 height 14
click at [486, 55] on input "C-08-29-2025-[DATE]-P_OMNI_PROMO_DOP_fixForDynamic" at bounding box center [389, 56] width 298 height 17
drag, startPoint x: 481, startPoint y: 55, endPoint x: 408, endPoint y: 54, distance: 72.6
click at [408, 54] on input "C-08-29-2025-[DATE]-P_OMNI_PROMO_DOP_fixForDynamic" at bounding box center [389, 56] width 298 height 17
type input "C-08-29-2025-[DATE]-P_OMNI_PROMO_DOP"
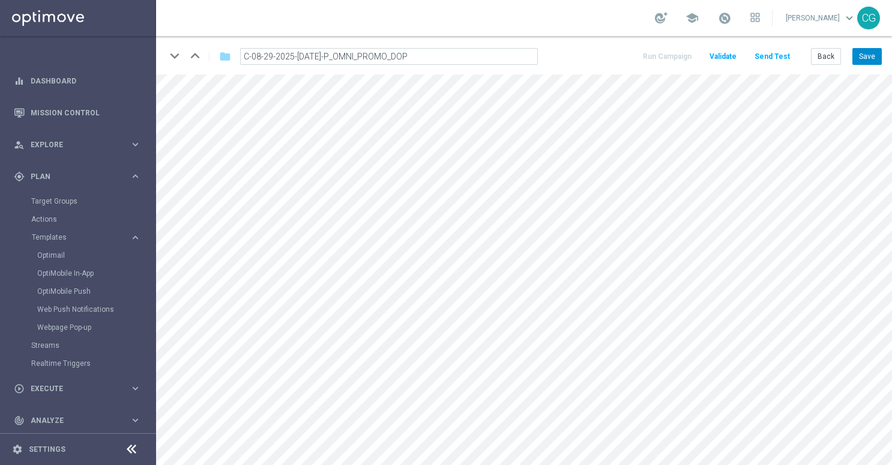
click at [860, 50] on button "Save" at bounding box center [866, 56] width 29 height 17
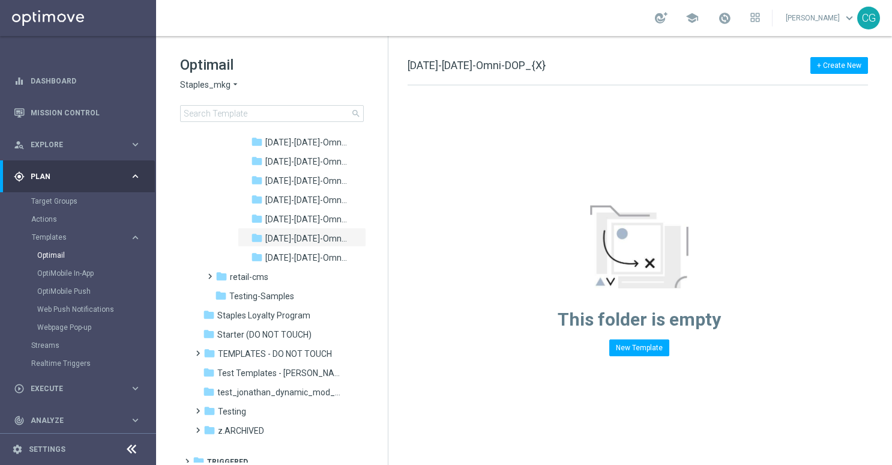
scroll to position [1312, 0]
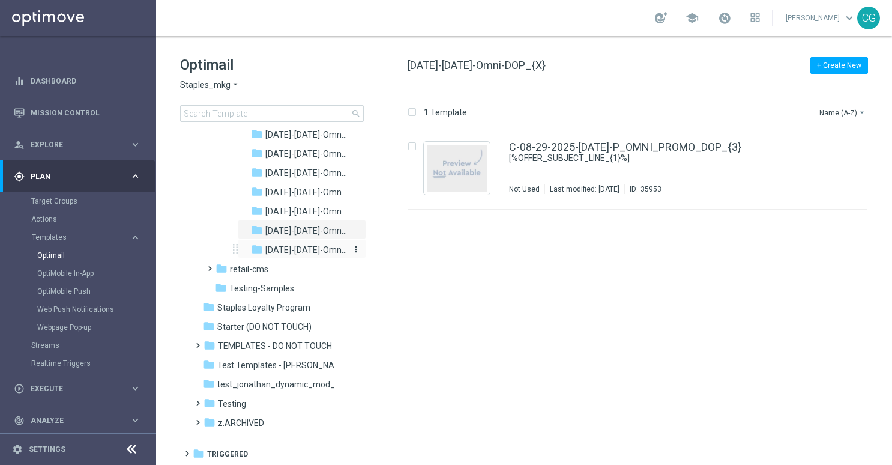
click at [321, 249] on span "[DATE]-[DATE]-Omni-DOP" at bounding box center [306, 249] width 82 height 11
click at [597, 134] on div "C-08-30-2025-[DATE]-P_OMNI_PROMO_DOP_fixForDynamic Not Used Last modified: [DAT…" at bounding box center [637, 168] width 459 height 83
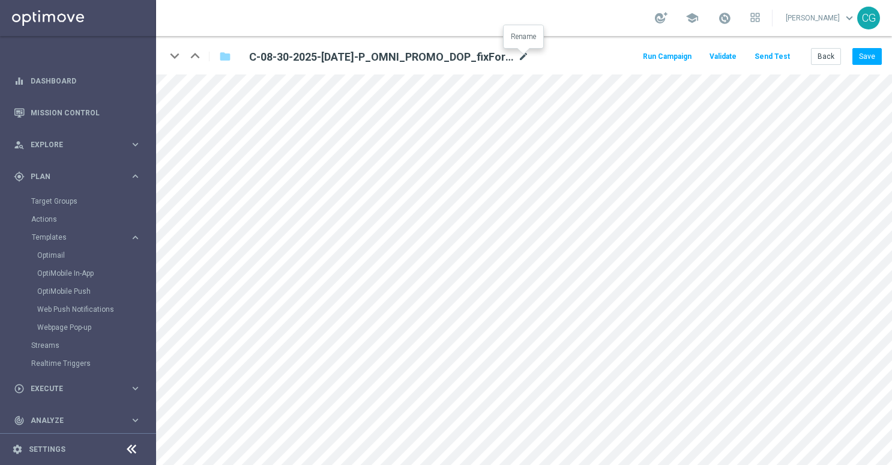
click at [526, 61] on icon "mode_edit" at bounding box center [523, 57] width 11 height 14
click at [506, 62] on input "C-08-30-2025-[DATE]-P_OMNI_PROMO_DOP_fixForDynamic" at bounding box center [389, 56] width 298 height 17
drag, startPoint x: 487, startPoint y: 56, endPoint x: 409, endPoint y: 57, distance: 78.0
click at [409, 57] on input "C-08-30-2025-[DATE]-P_OMNI_PROMO_DOP_fixForDynamic" at bounding box center [389, 56] width 298 height 17
click at [420, 55] on input "C-08-30-2025-[DATE]-P_OMNI_PROMO_DOP_fixForDynamic" at bounding box center [389, 56] width 298 height 17
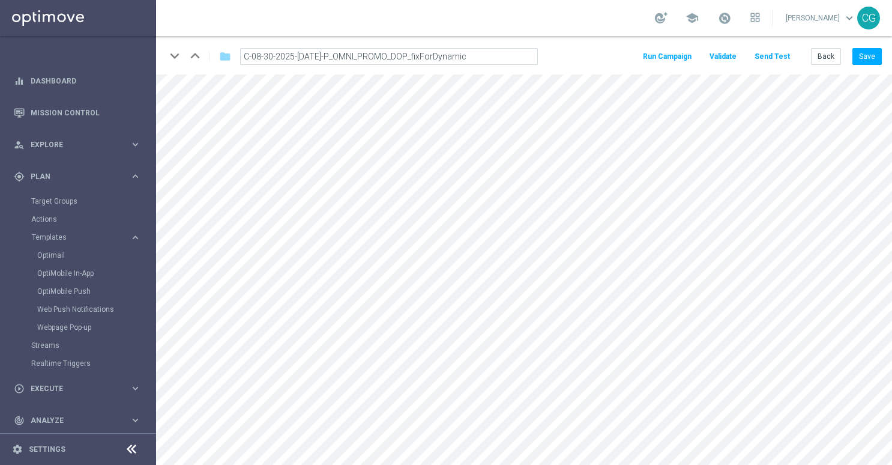
drag, startPoint x: 413, startPoint y: 56, endPoint x: 528, endPoint y: 50, distance: 115.4
click at [528, 50] on input "C-08-30-2025-[DATE]-P_OMNI_PROMO_DOP_fixForDynamic" at bounding box center [389, 56] width 298 height 17
type input "C-08-30-2025-[DATE]-P_OMNI_PROMO_DOP"
click at [871, 53] on button "Save" at bounding box center [866, 56] width 29 height 17
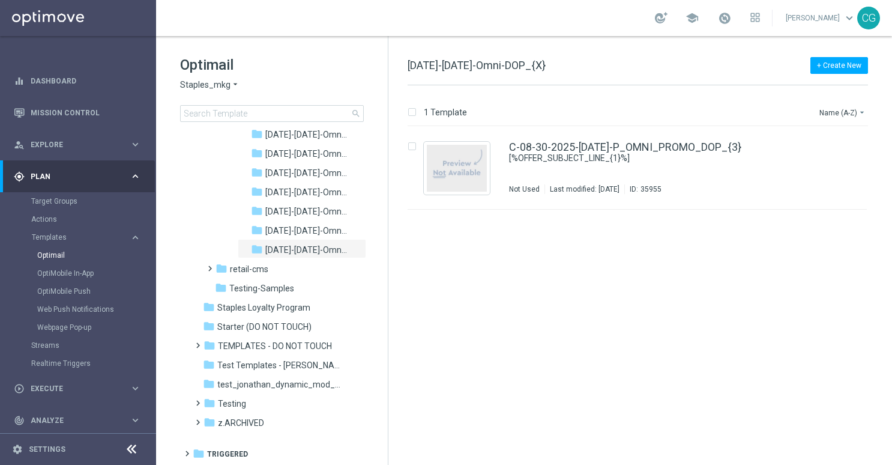
scroll to position [1150, 0]
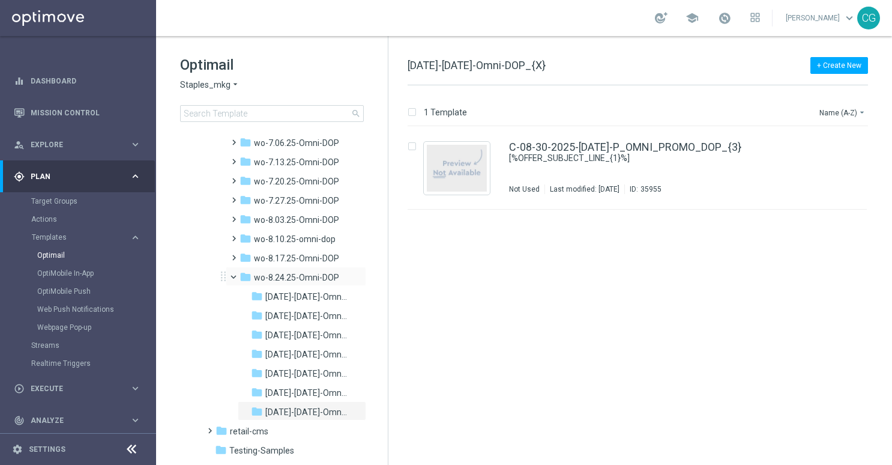
click at [237, 277] on span at bounding box center [239, 273] width 5 height 5
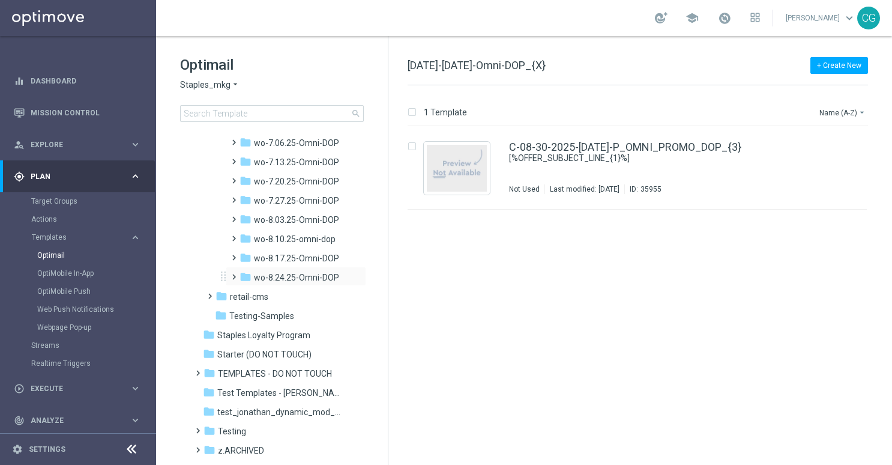
click at [233, 274] on span at bounding box center [231, 271] width 5 height 5
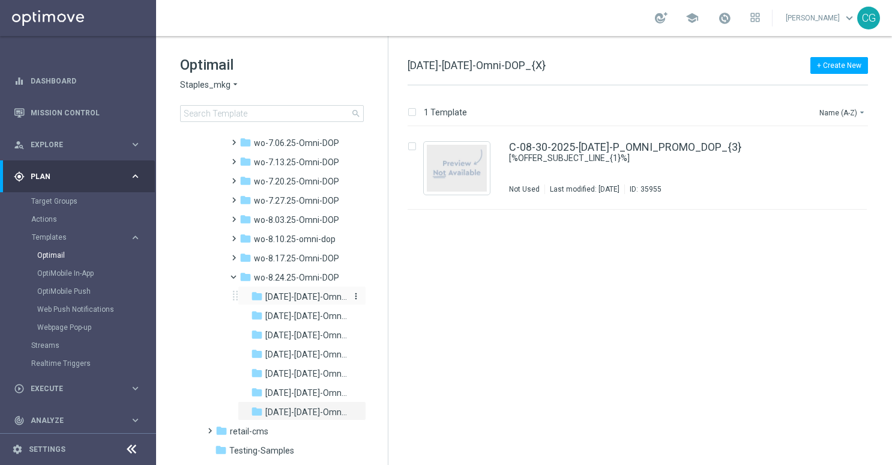
click at [281, 296] on span "[DATE]-[DATE]-Omni-DOP_{X}" at bounding box center [306, 296] width 82 height 11
click at [237, 275] on span at bounding box center [239, 273] width 5 height 5
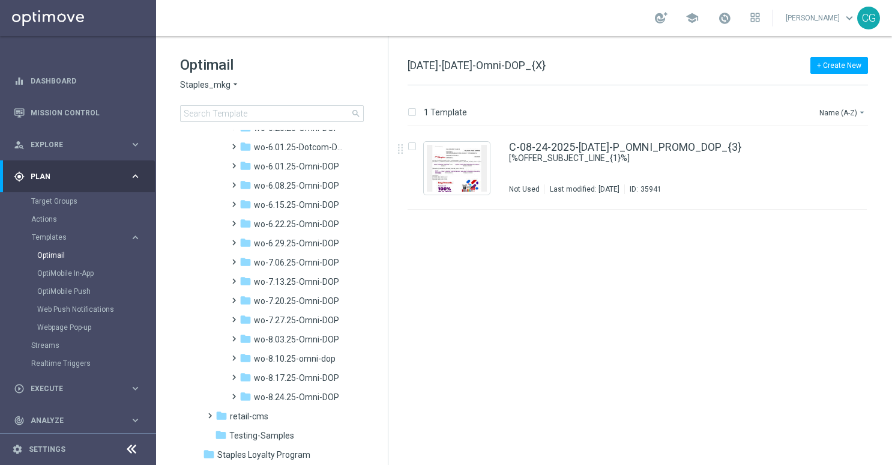
scroll to position [1164, 0]
